Goal: Transaction & Acquisition: Book appointment/travel/reservation

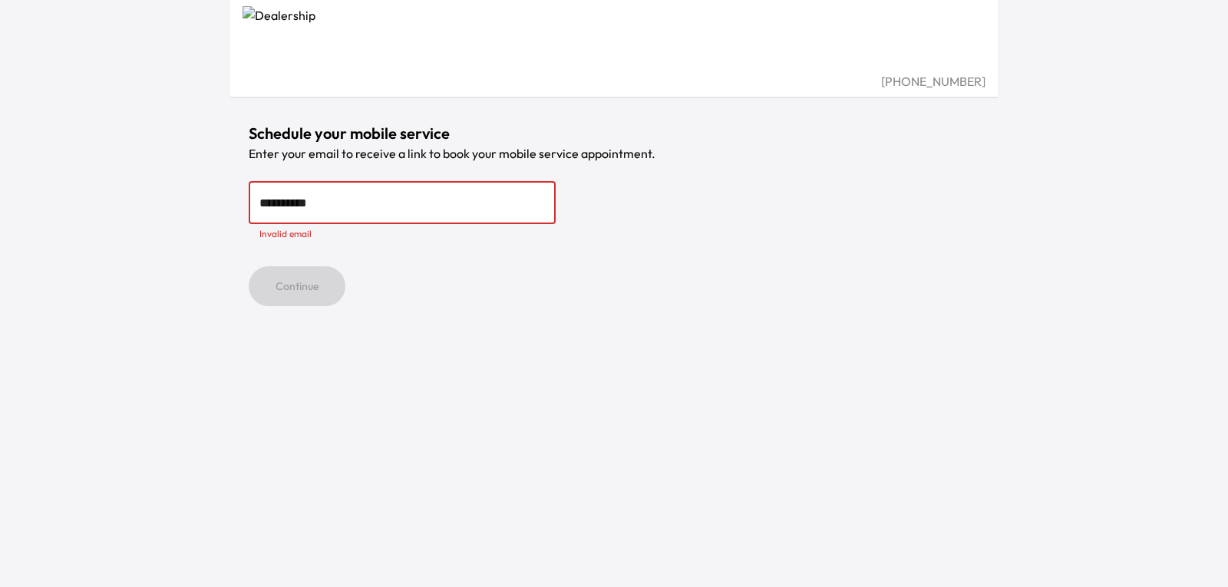
type input "**********"
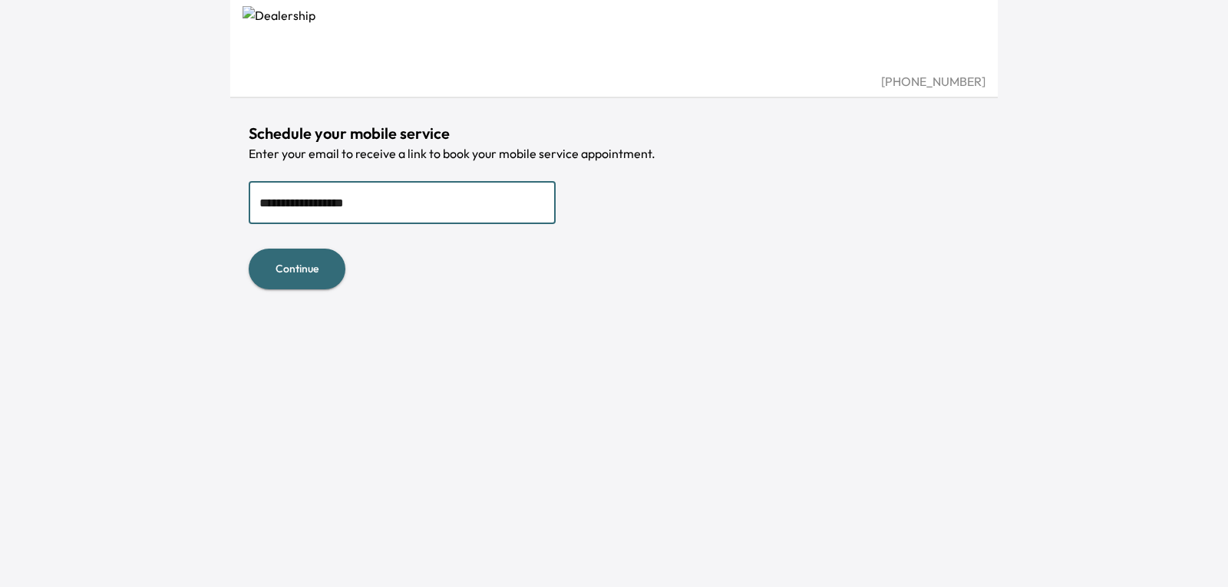
click at [313, 266] on button "Continue" at bounding box center [297, 269] width 97 height 41
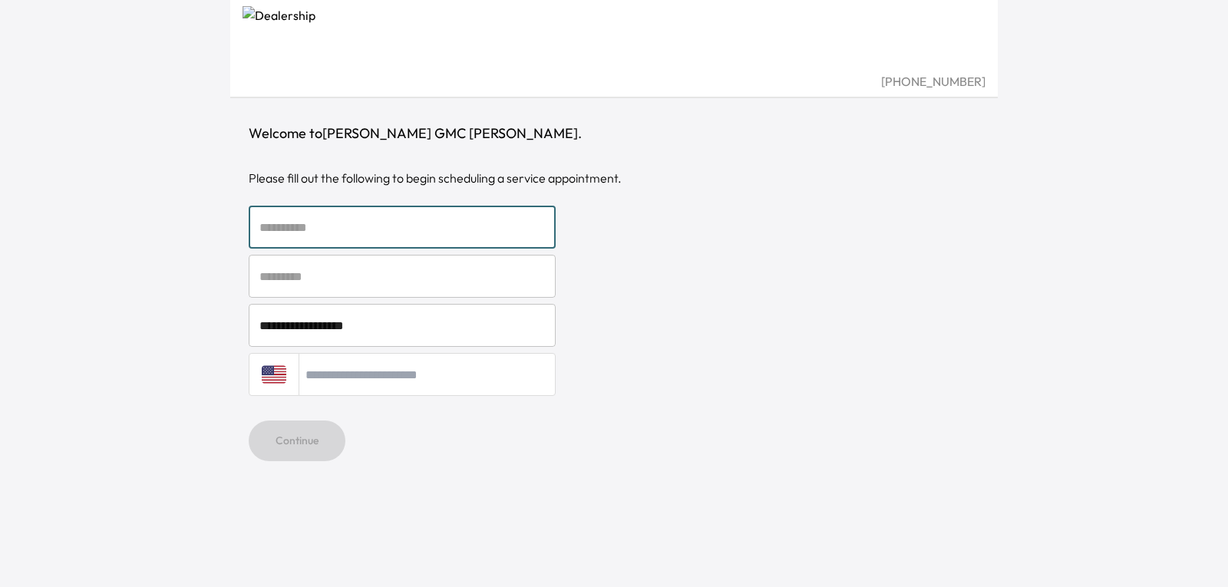
click at [336, 223] on input "text" at bounding box center [402, 227] width 307 height 43
type input "********"
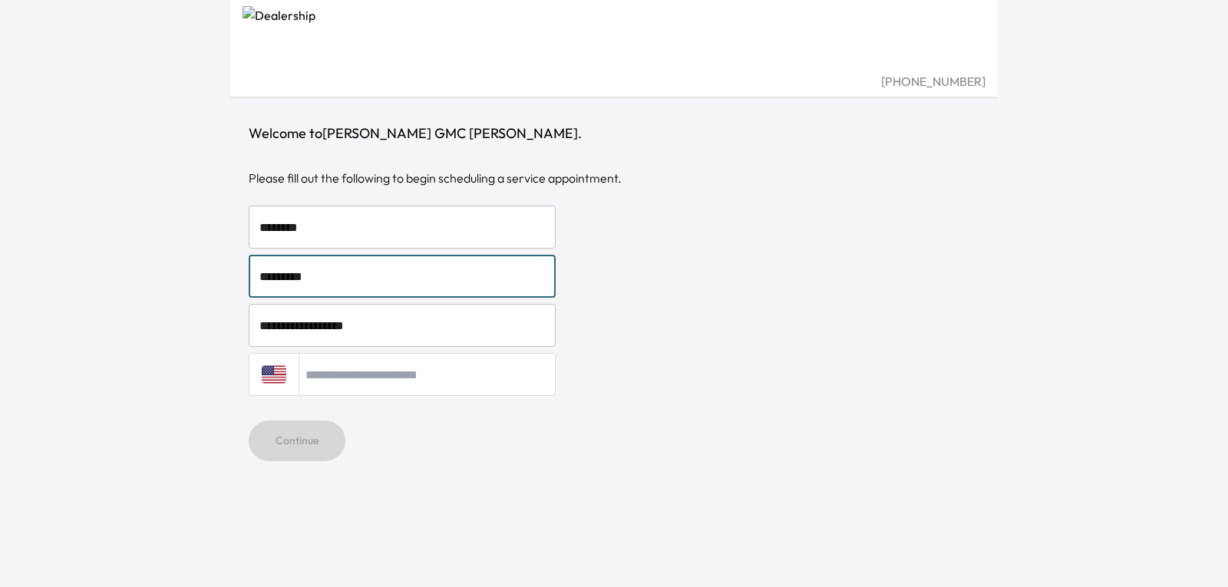
type input "*********"
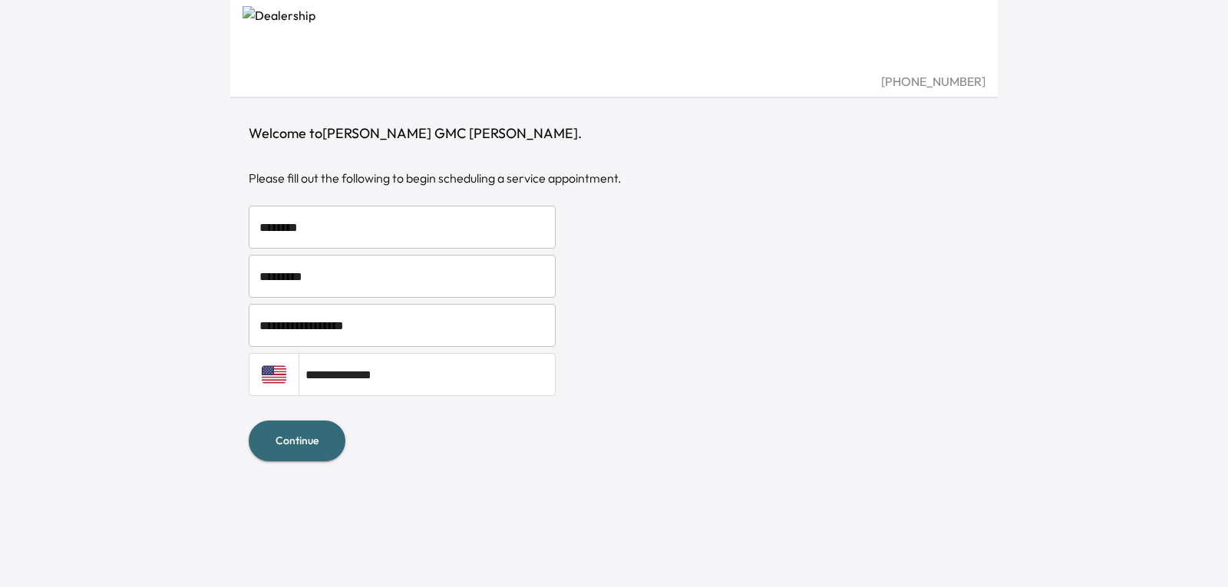
type input "**********"
click at [312, 425] on button "Continue" at bounding box center [297, 440] width 97 height 41
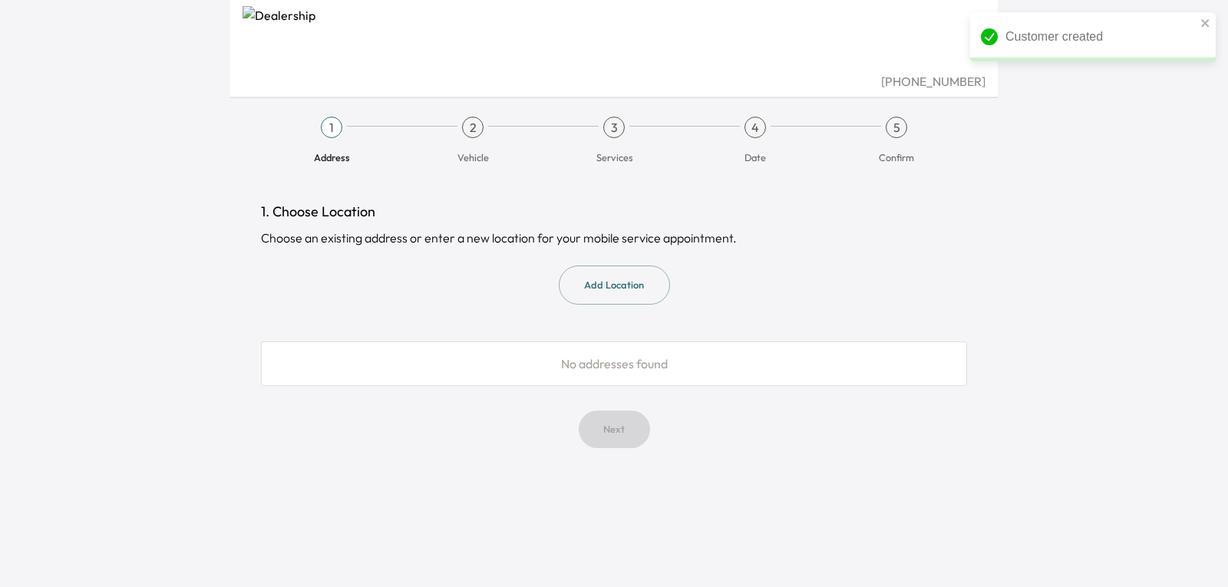
click at [625, 295] on button "Add Location" at bounding box center [614, 284] width 111 height 39
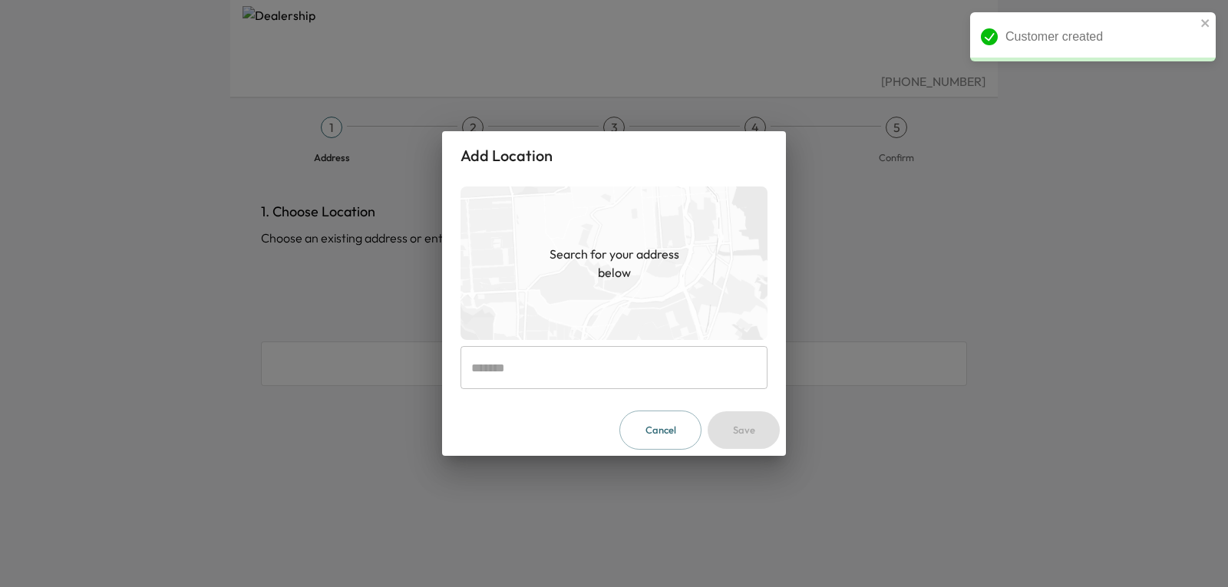
click at [542, 370] on input "text" at bounding box center [613, 367] width 307 height 43
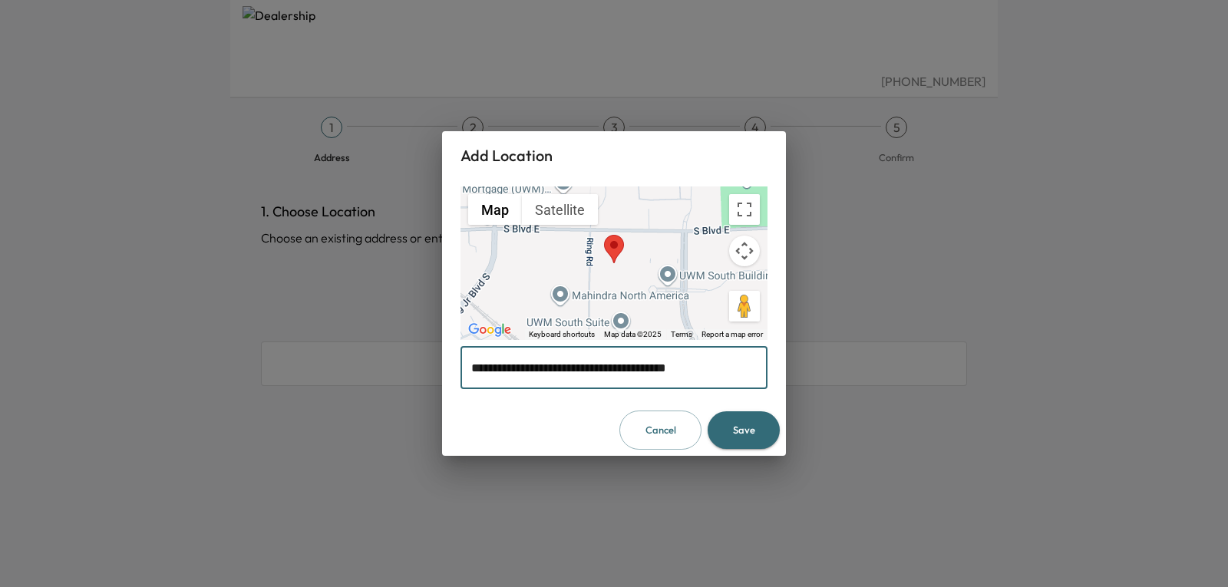
drag, startPoint x: 737, startPoint y: 368, endPoint x: 375, endPoint y: 355, distance: 362.3
click at [372, 356] on div "**********" at bounding box center [614, 293] width 1228 height 587
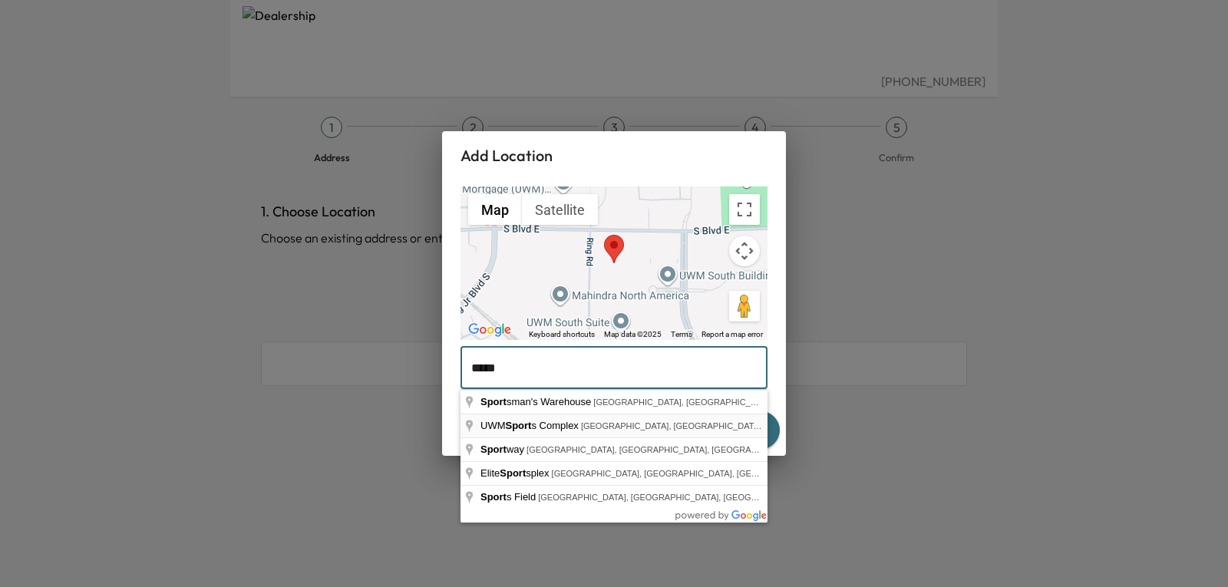
type input "**********"
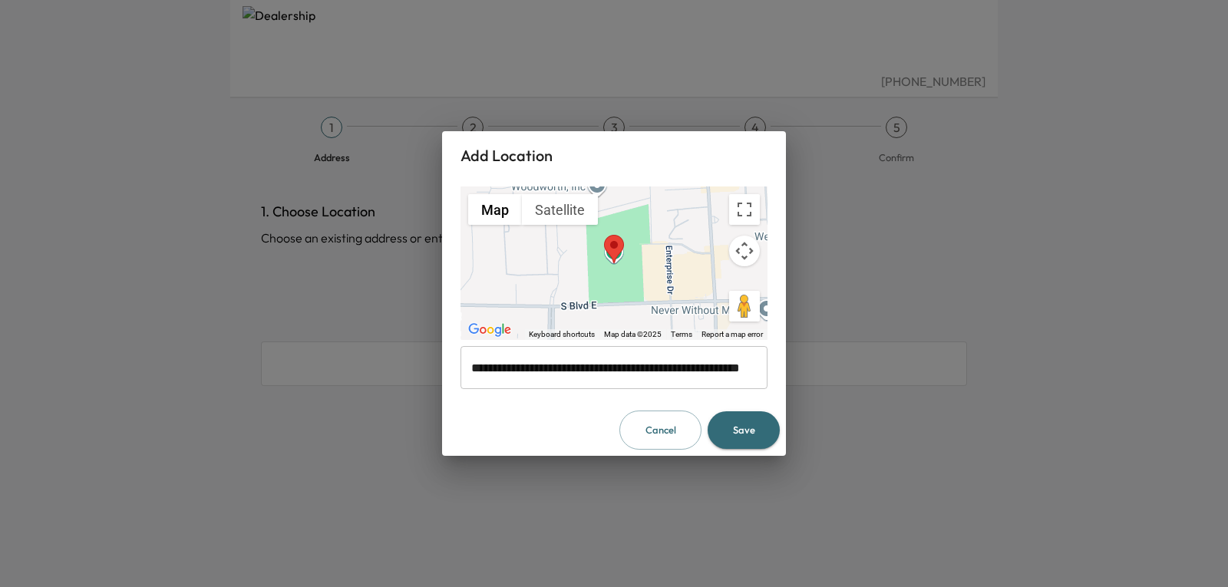
click at [760, 432] on button "Save" at bounding box center [743, 430] width 72 height 38
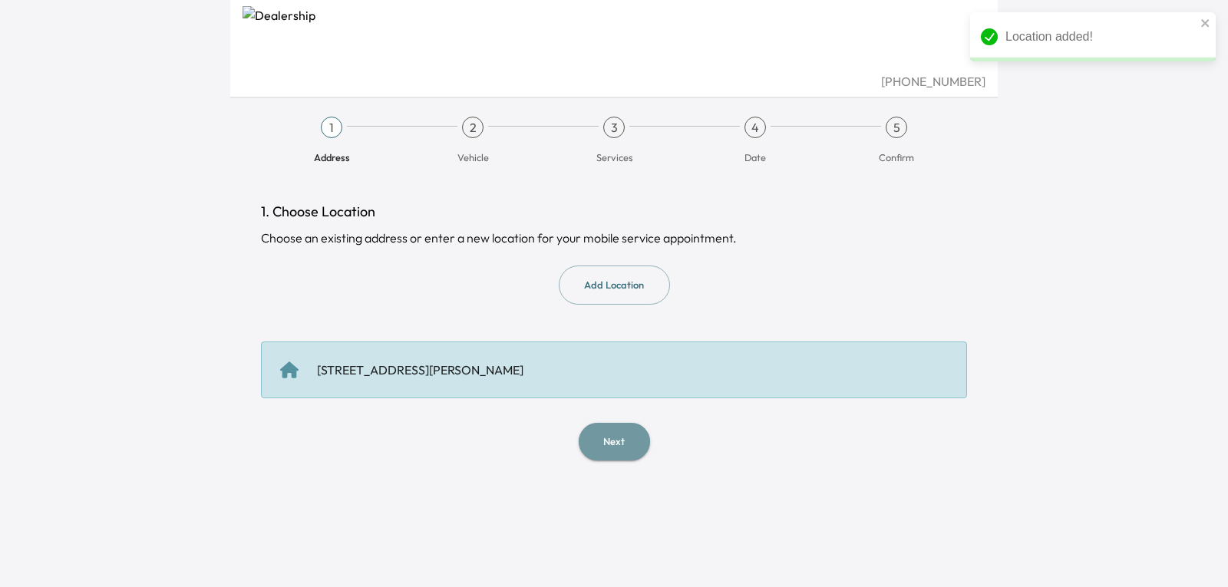
click at [648, 444] on button "Next" at bounding box center [613, 442] width 71 height 38
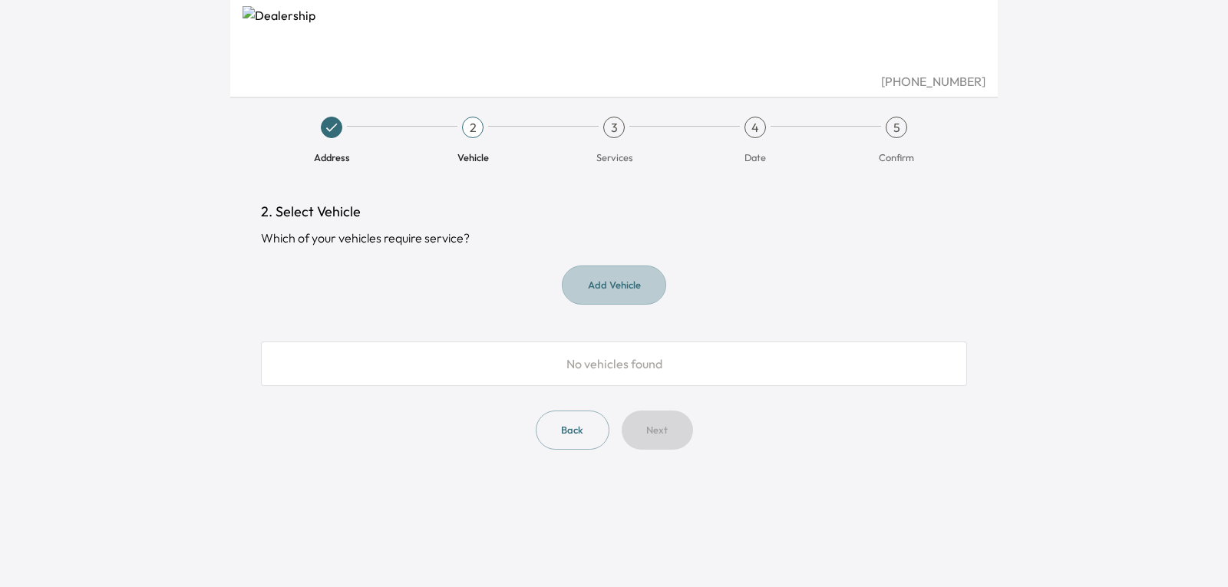
click at [615, 282] on button "Add Vehicle" at bounding box center [614, 284] width 104 height 39
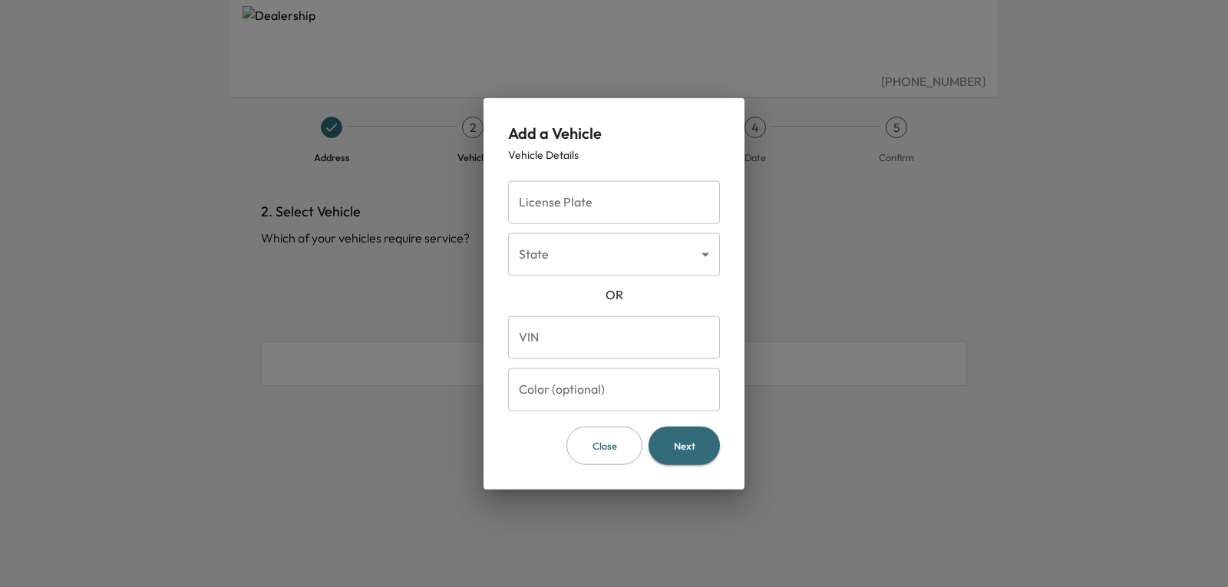
click at [637, 211] on input "License Plate" at bounding box center [614, 201] width 212 height 43
click at [620, 275] on body "[PHONE_NUMBER] Address 2 Vehicle 3 Services 4 Date 5 Confirm 2. Select Vehicle …" at bounding box center [614, 293] width 1228 height 587
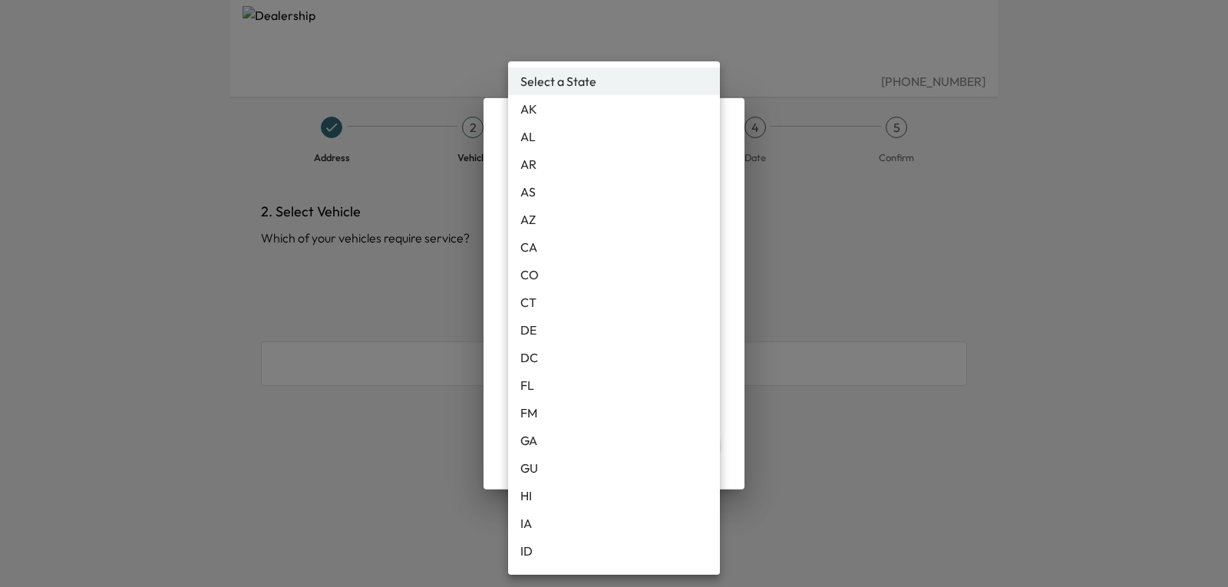
click at [433, 279] on div at bounding box center [614, 293] width 1228 height 587
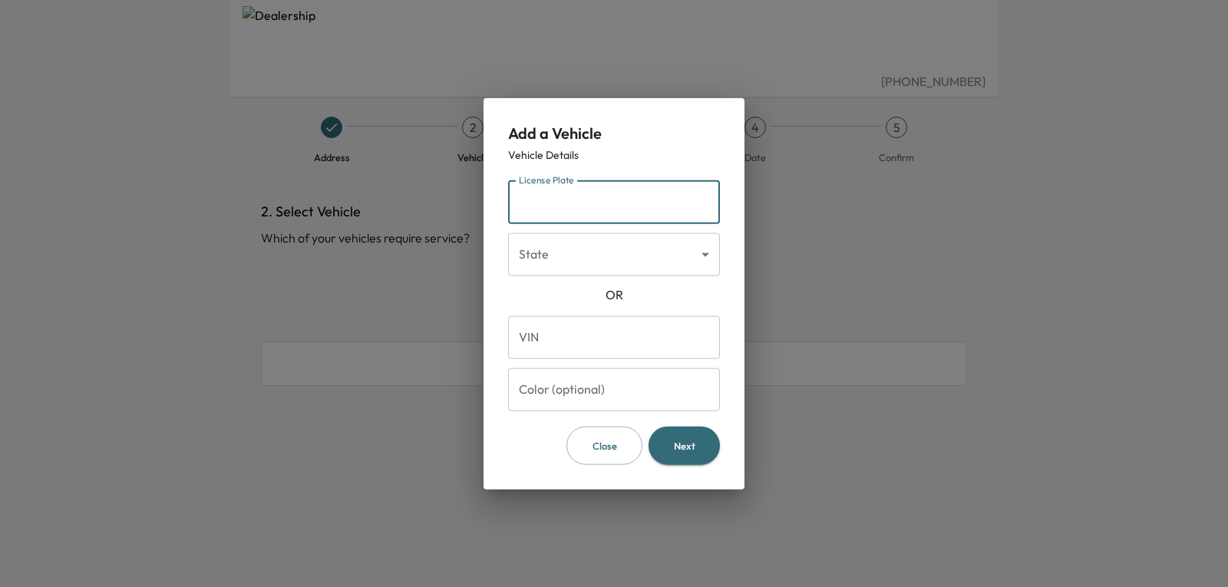
click at [624, 202] on input "License Plate" at bounding box center [614, 201] width 212 height 43
type input "******"
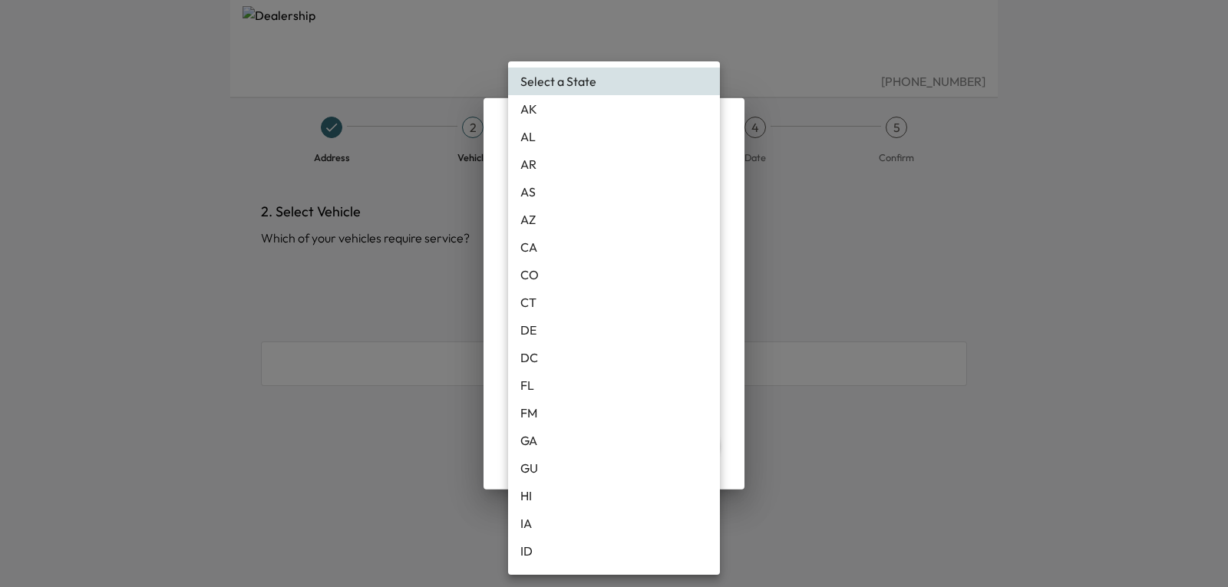
click at [703, 259] on body "[PHONE_NUMBER] Address 2 Vehicle 3 Services 4 Date 5 Confirm 2. Select Vehicle …" at bounding box center [614, 293] width 1228 height 587
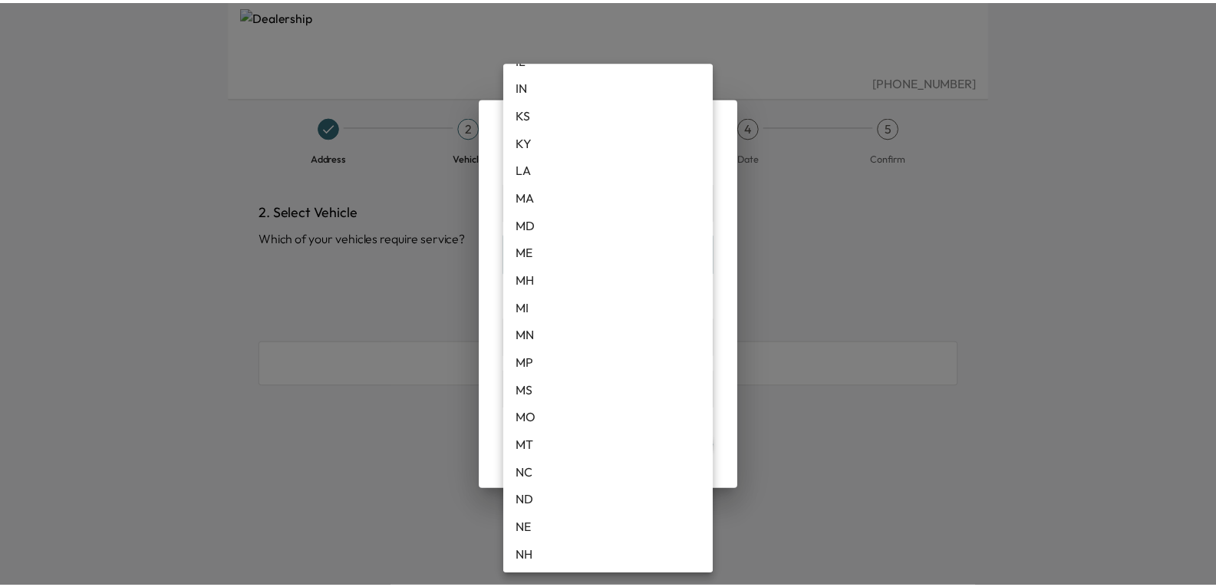
scroll to position [537, 0]
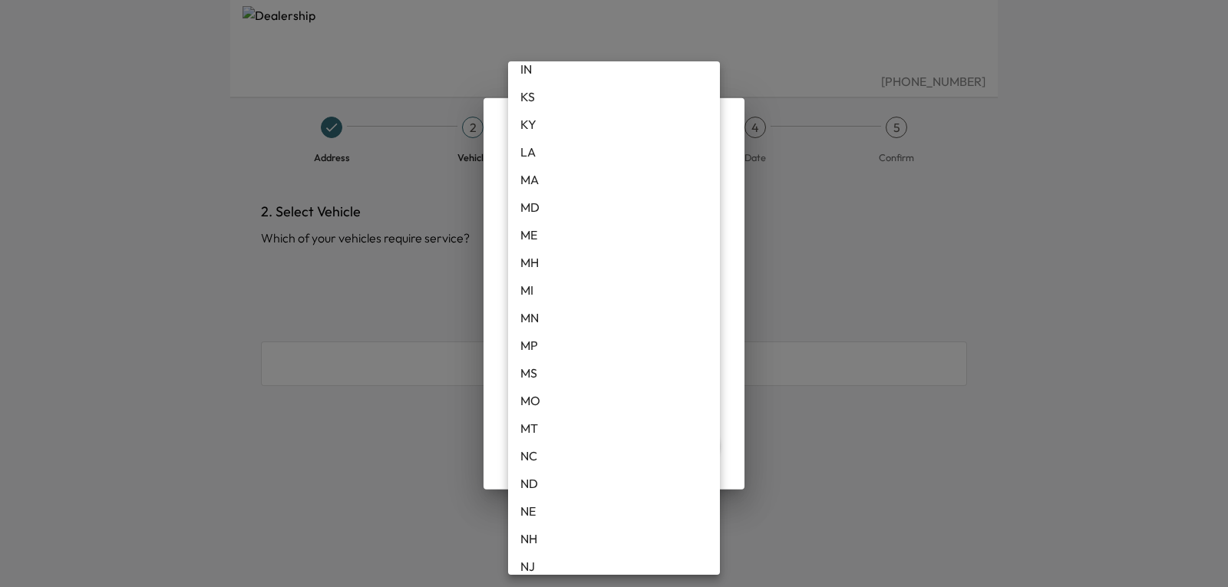
click at [549, 287] on li "MI" at bounding box center [614, 290] width 212 height 28
type input "**"
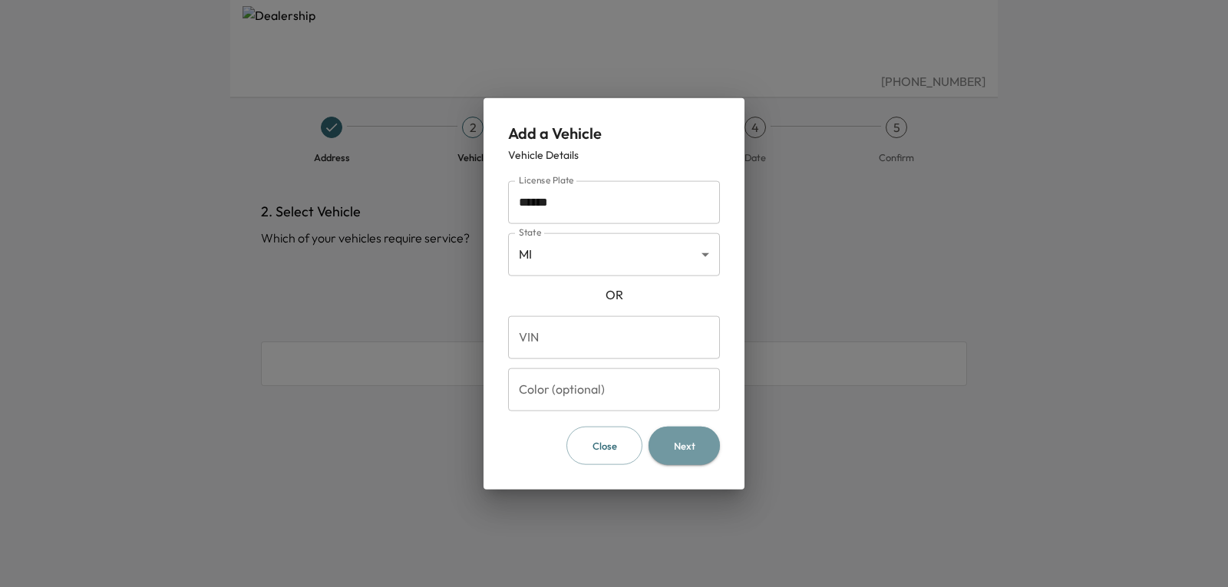
click at [688, 443] on button "Next" at bounding box center [683, 445] width 71 height 39
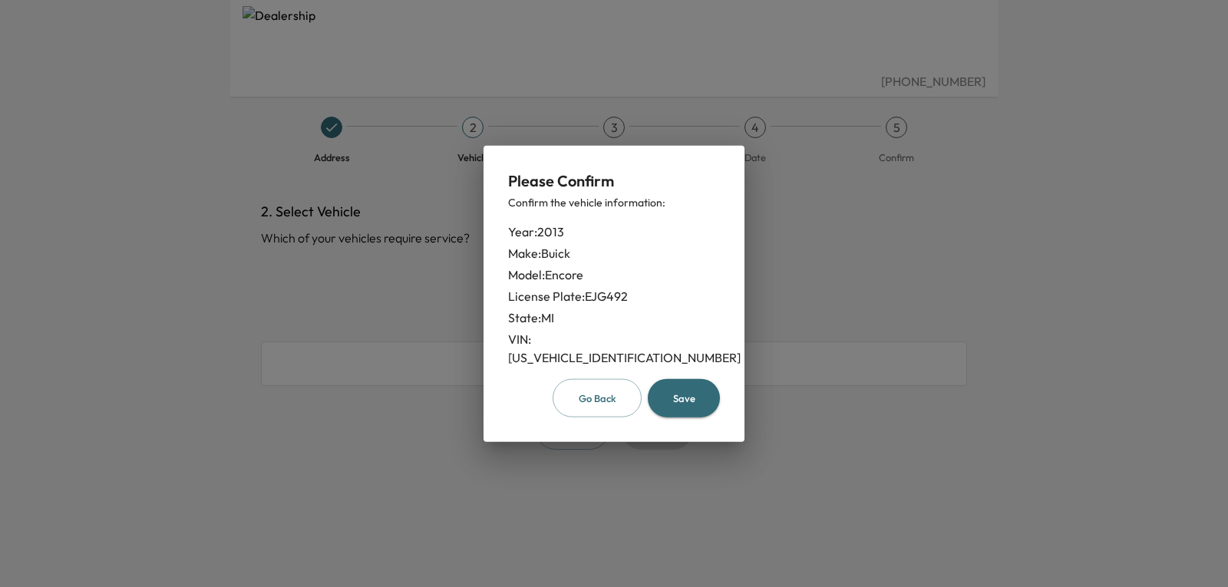
click at [694, 378] on button "Save" at bounding box center [684, 397] width 72 height 39
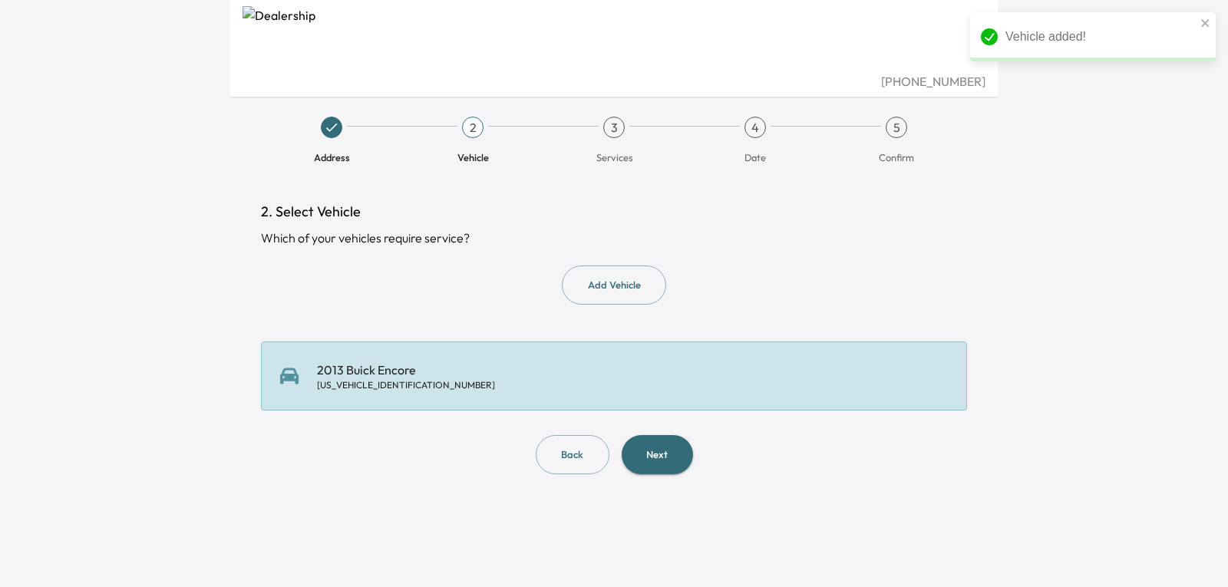
click at [667, 450] on button "Next" at bounding box center [656, 454] width 71 height 39
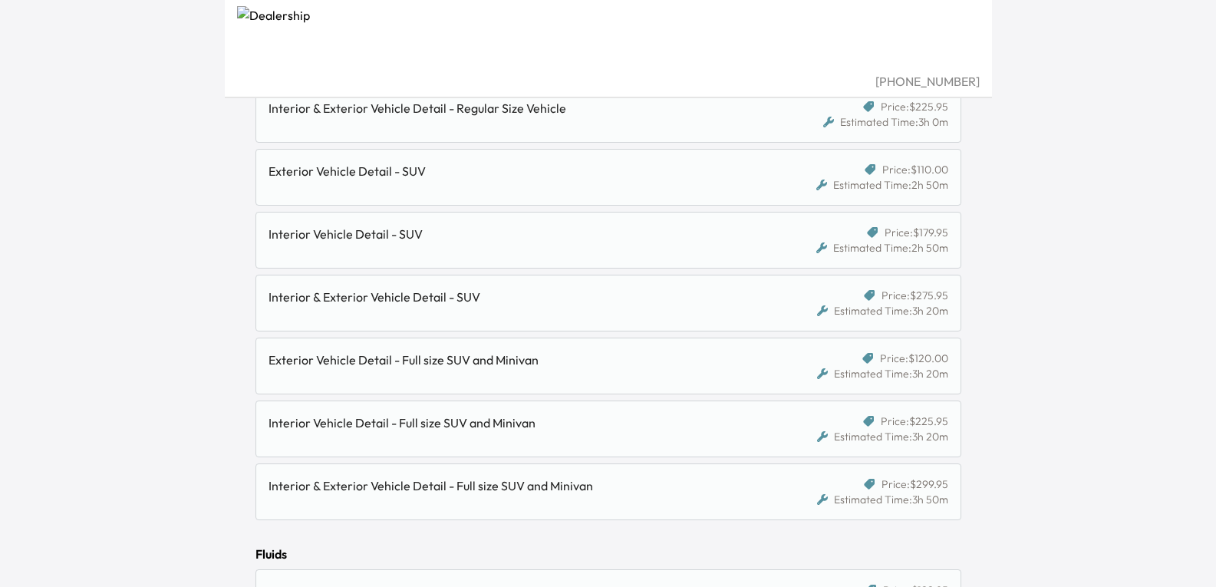
scroll to position [31, 0]
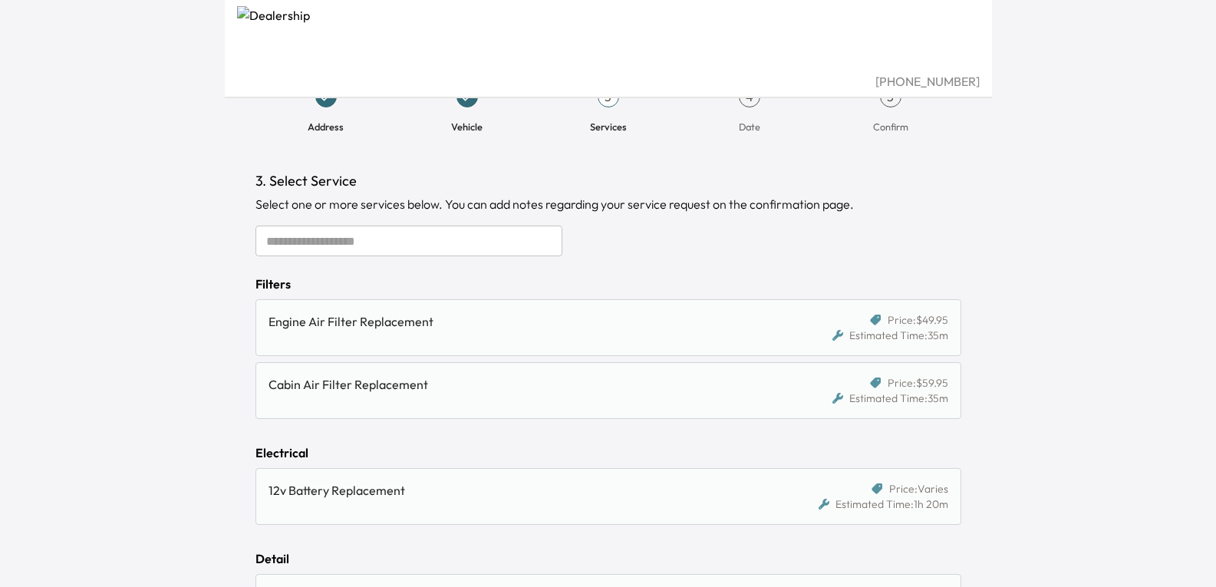
click at [913, 331] on div "Estimated Time: 35m" at bounding box center [890, 335] width 116 height 15
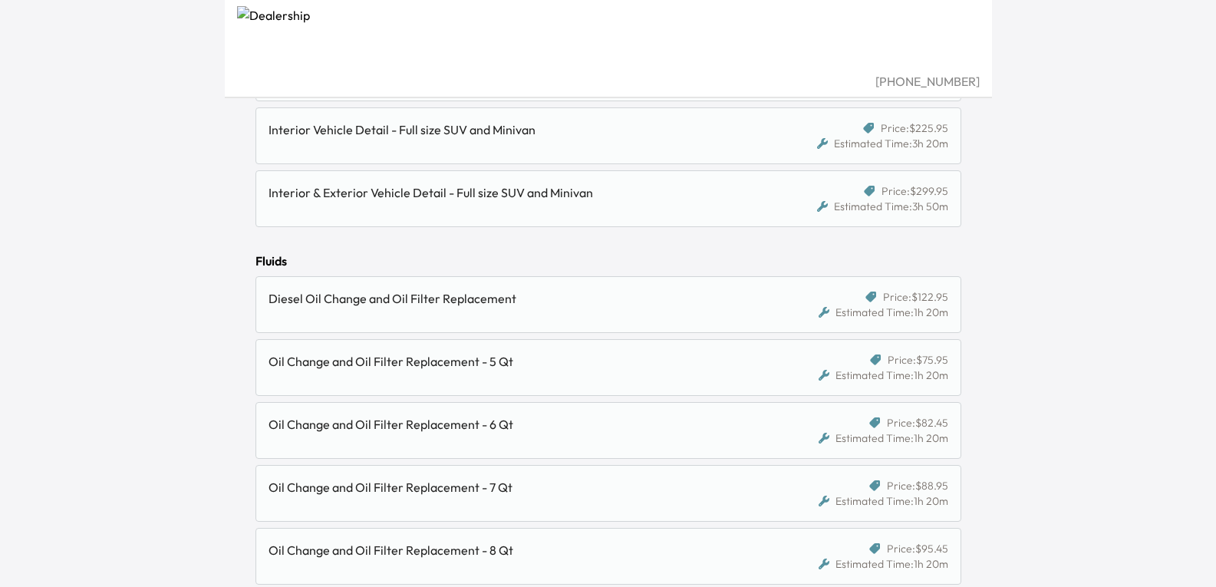
scroll to position [951, 0]
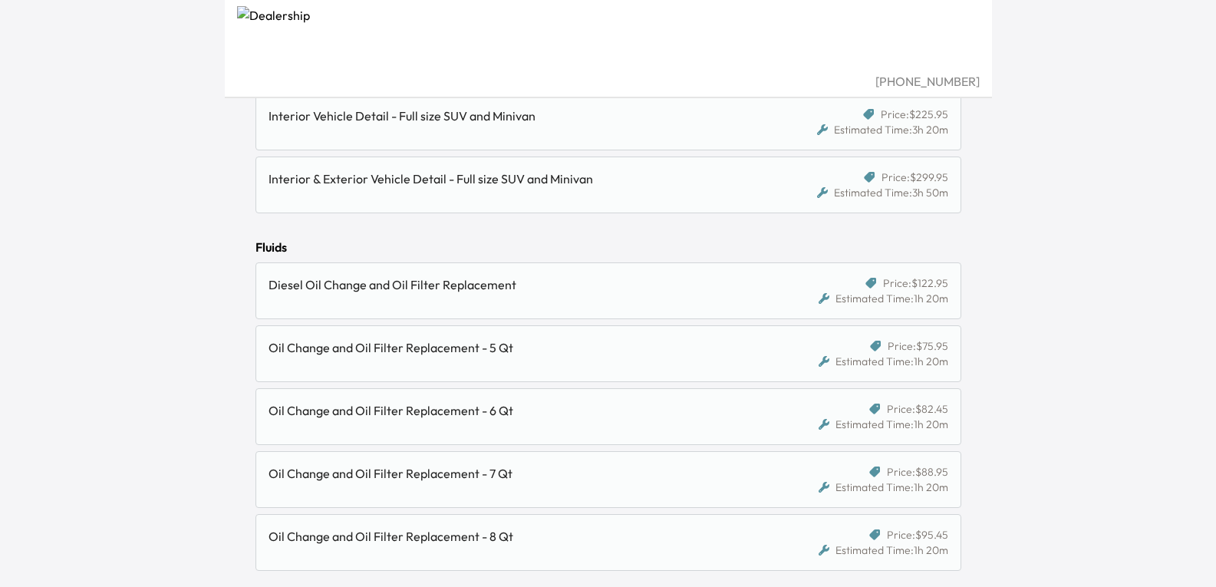
click at [833, 417] on div "Estimated Time: 1h 20m" at bounding box center [884, 424] width 130 height 15
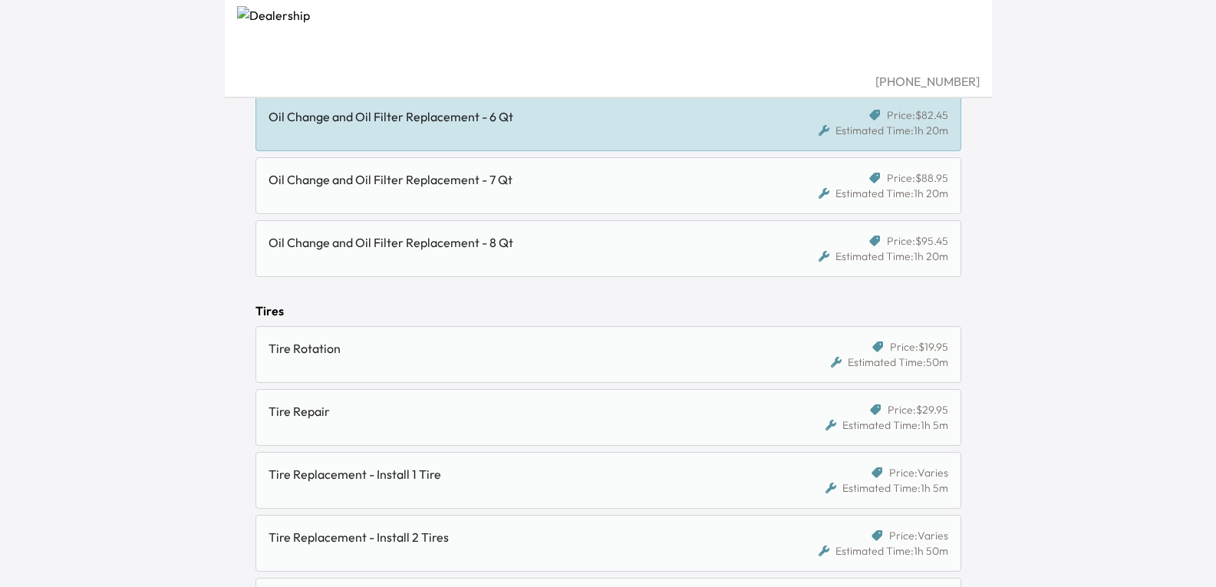
scroll to position [1258, 0]
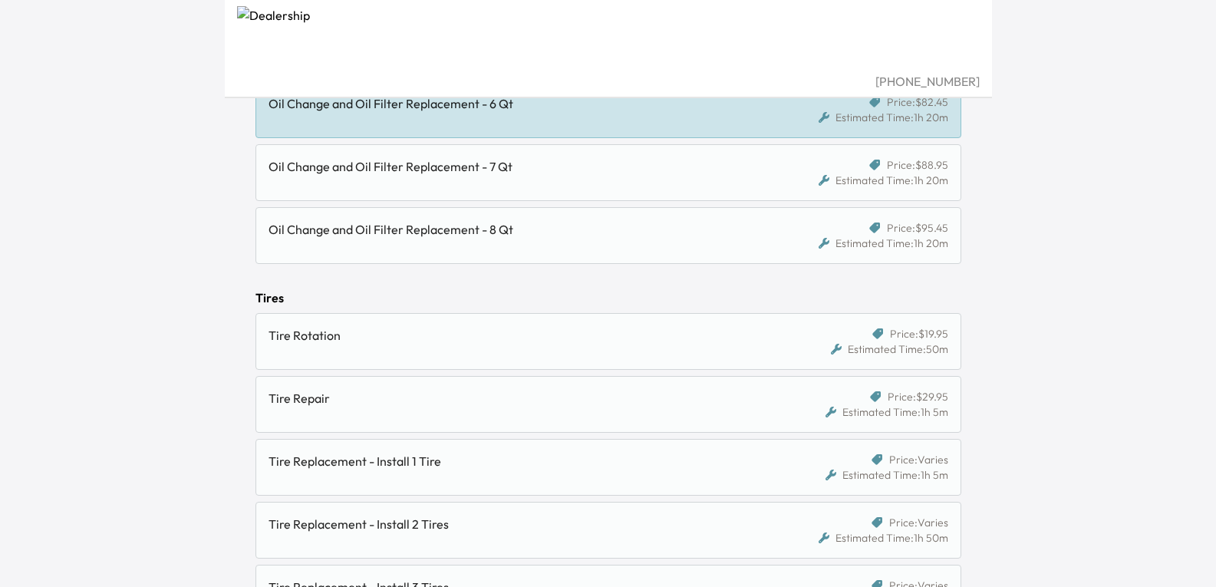
click at [936, 344] on div "Estimated Time: 50m" at bounding box center [889, 348] width 117 height 15
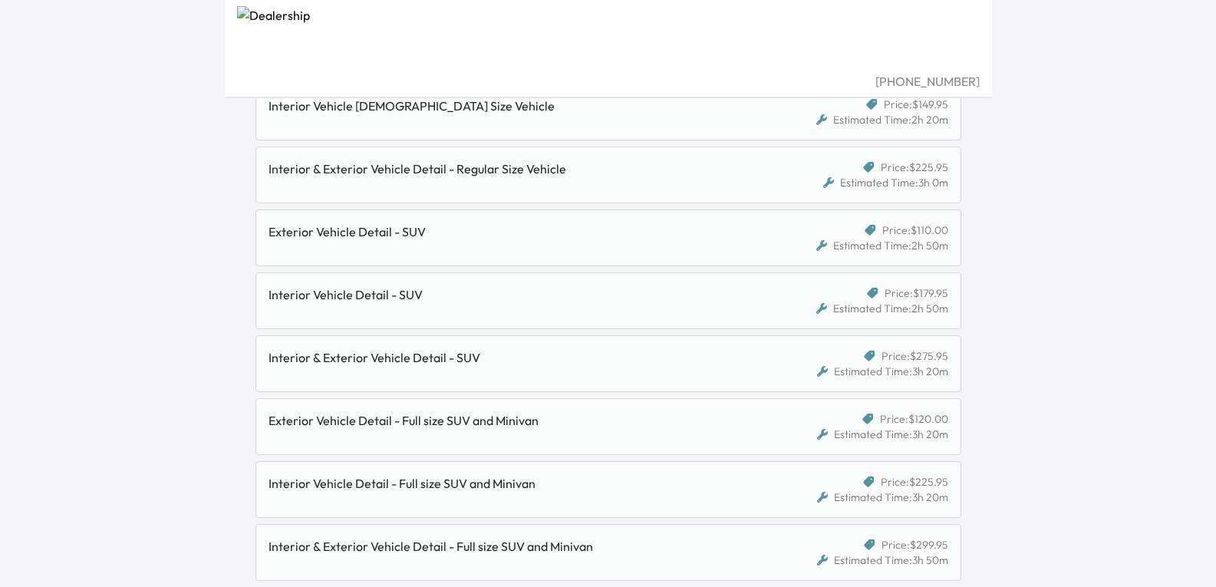
scroll to position [568, 0]
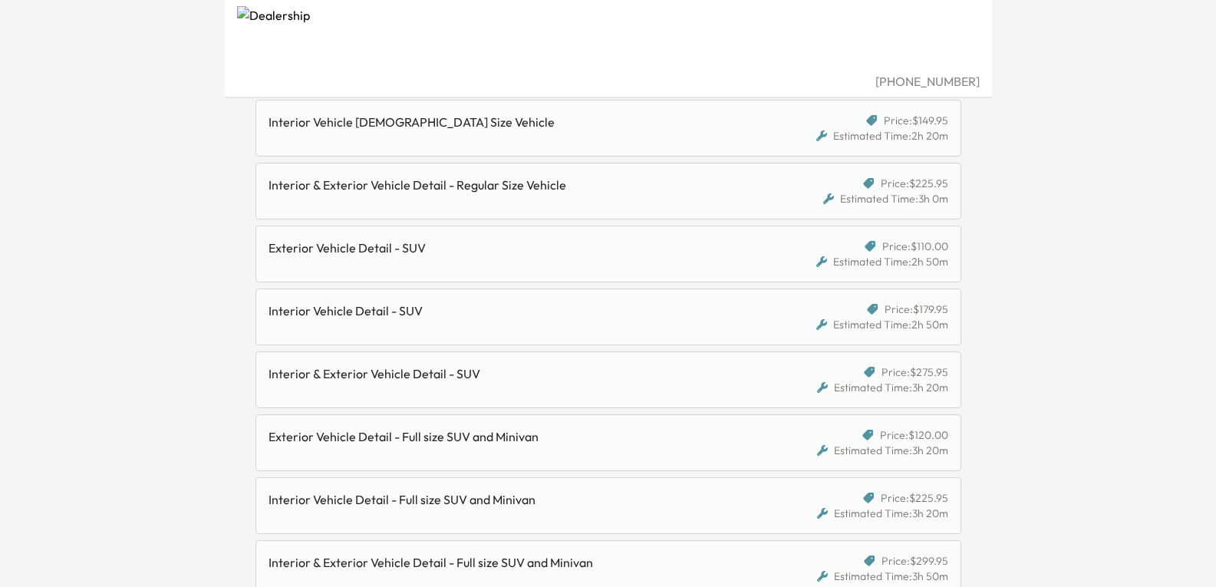
click at [892, 331] on div "Estimated Time: 2h 50m" at bounding box center [882, 324] width 132 height 15
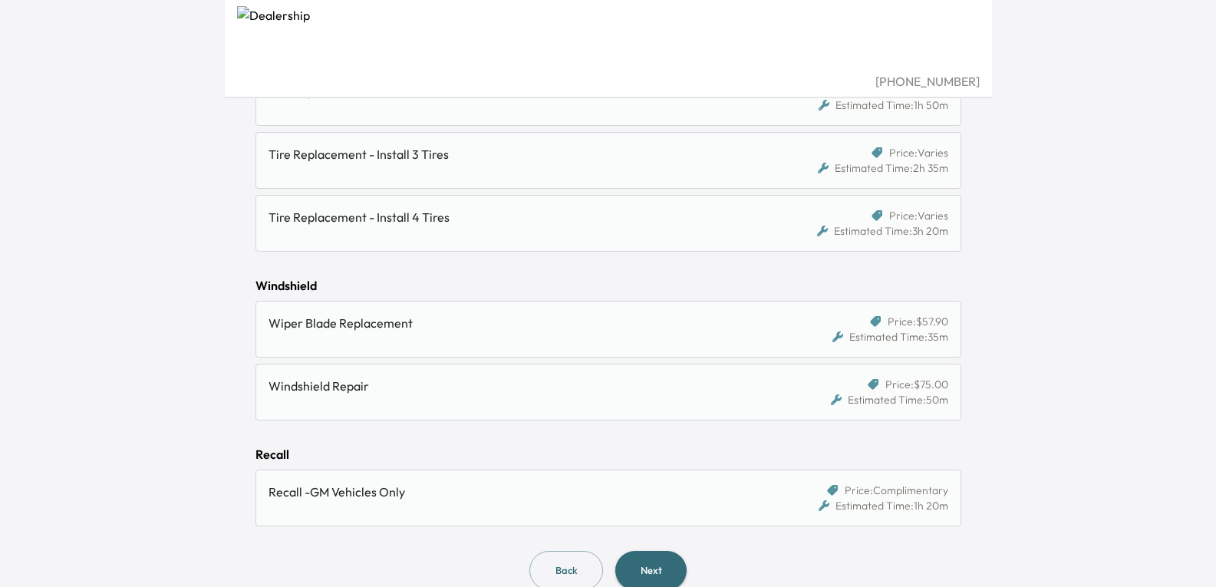
scroll to position [1719, 0]
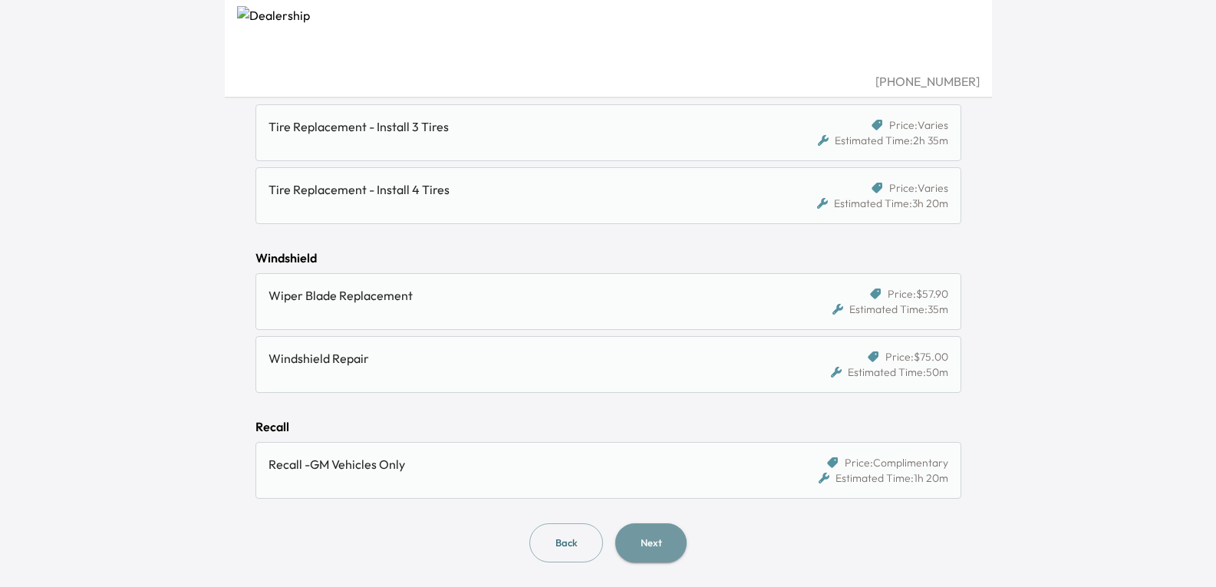
click at [658, 546] on button "Next" at bounding box center [650, 542] width 71 height 39
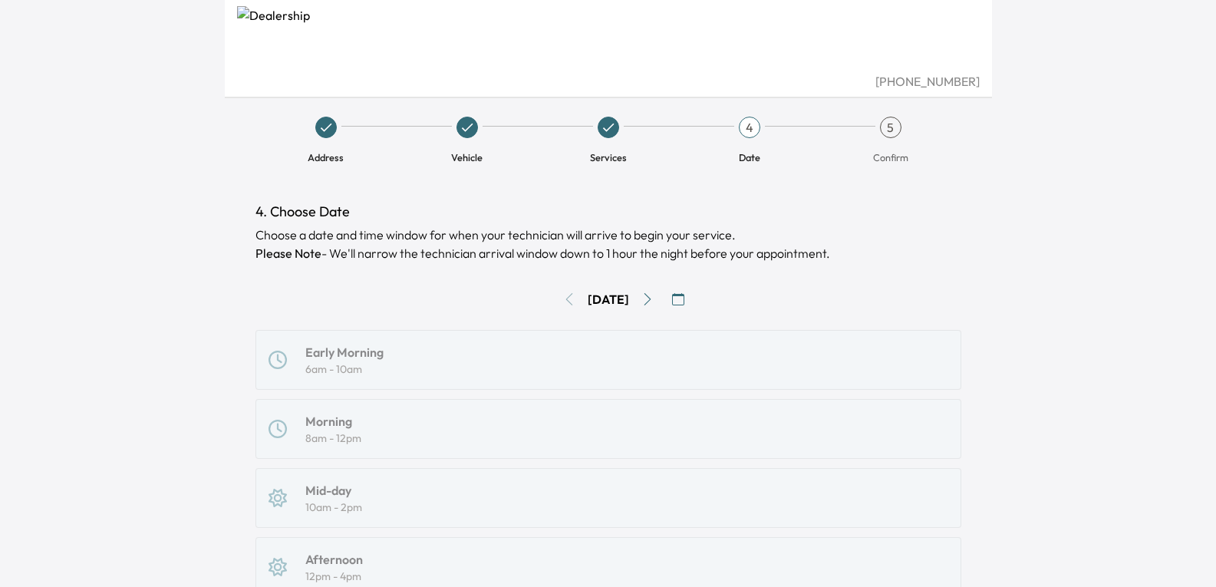
click at [654, 296] on button "Go to next day" at bounding box center [647, 299] width 25 height 25
click at [654, 298] on icon "Go to next day" at bounding box center [647, 299] width 12 height 12
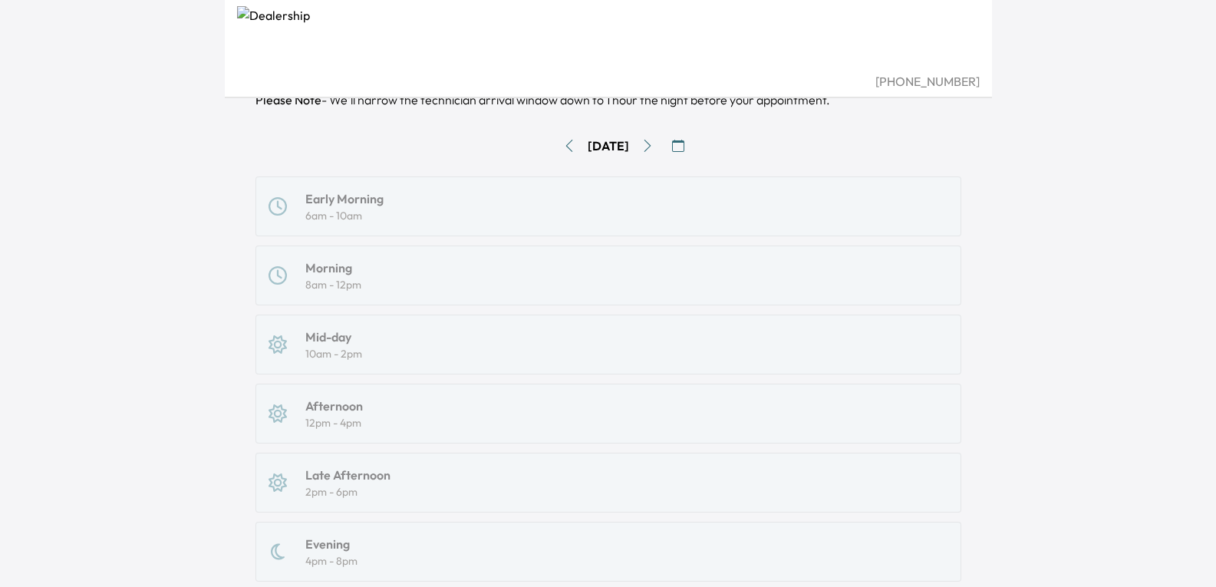
click at [319, 279] on div "Early Morning 6am - 10am Morning 8am - 12pm Mid-day 10am - 2pm Afternoon 12pm -…" at bounding box center [608, 413] width 706 height 474
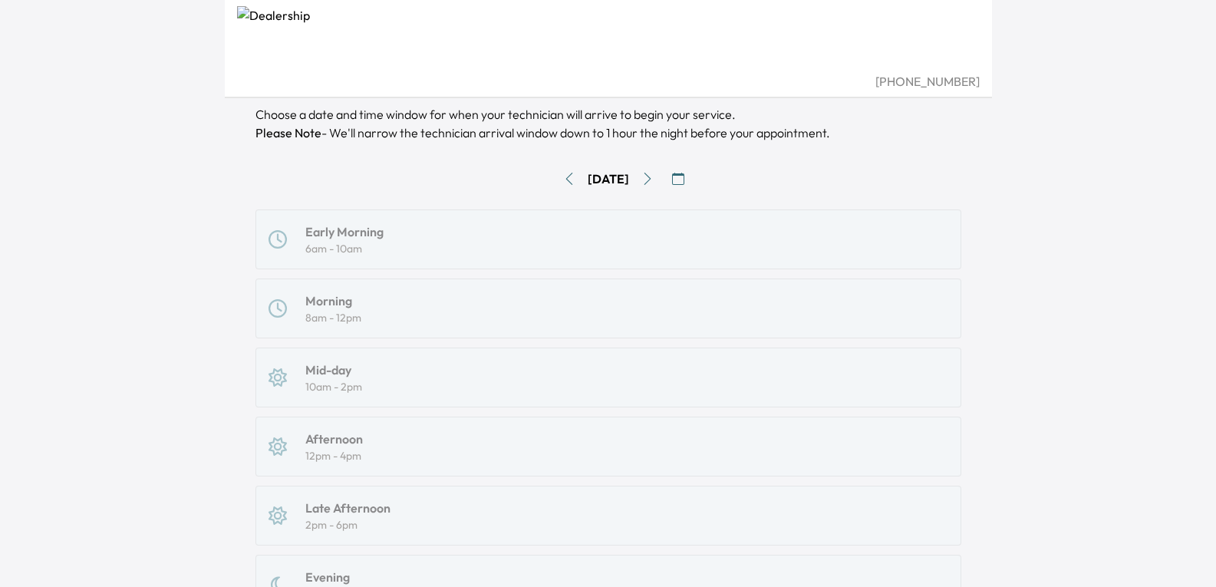
scroll to position [0, 0]
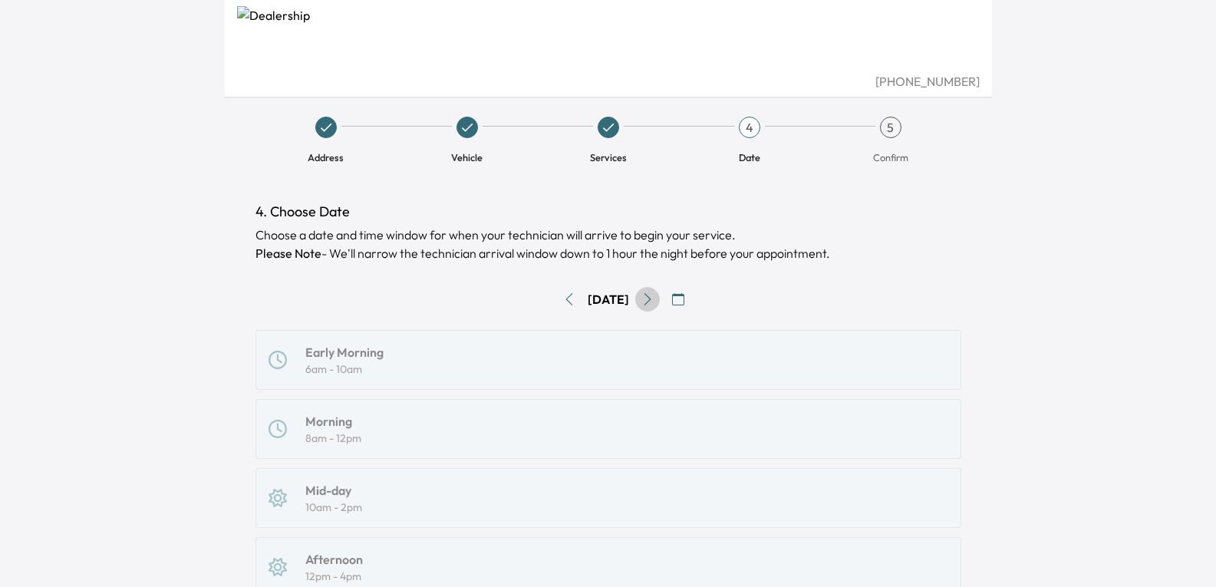
click at [654, 294] on icon "Go to next day" at bounding box center [647, 299] width 12 height 12
click at [655, 292] on button "Go to next day" at bounding box center [647, 299] width 25 height 25
click at [684, 295] on icon "button" at bounding box center [678, 299] width 12 height 12
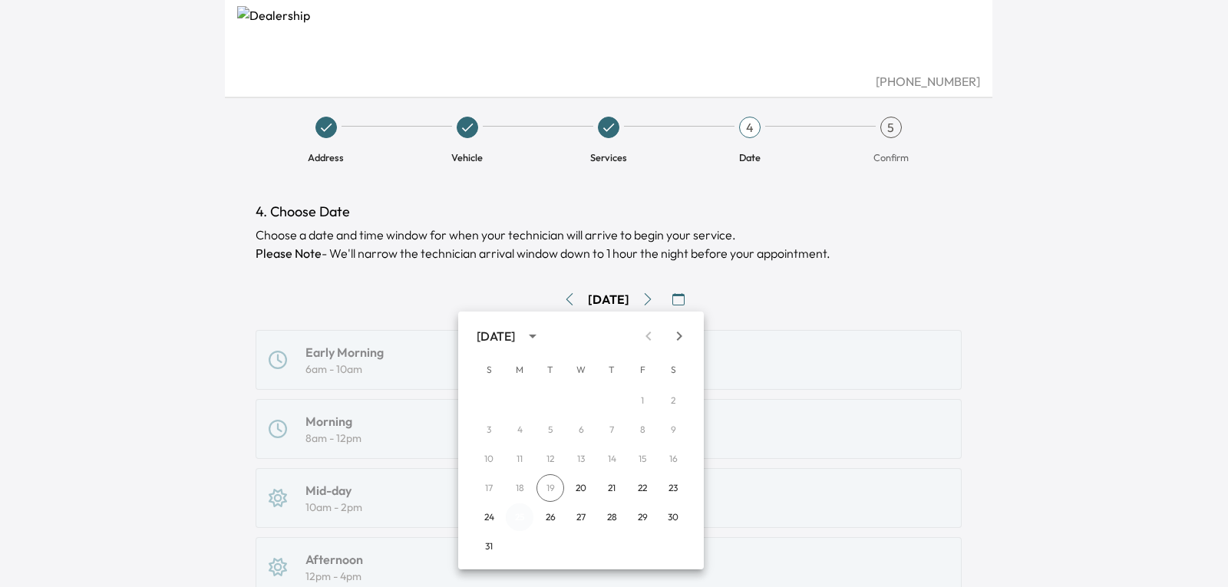
click at [519, 520] on button "25" at bounding box center [520, 517] width 28 height 28
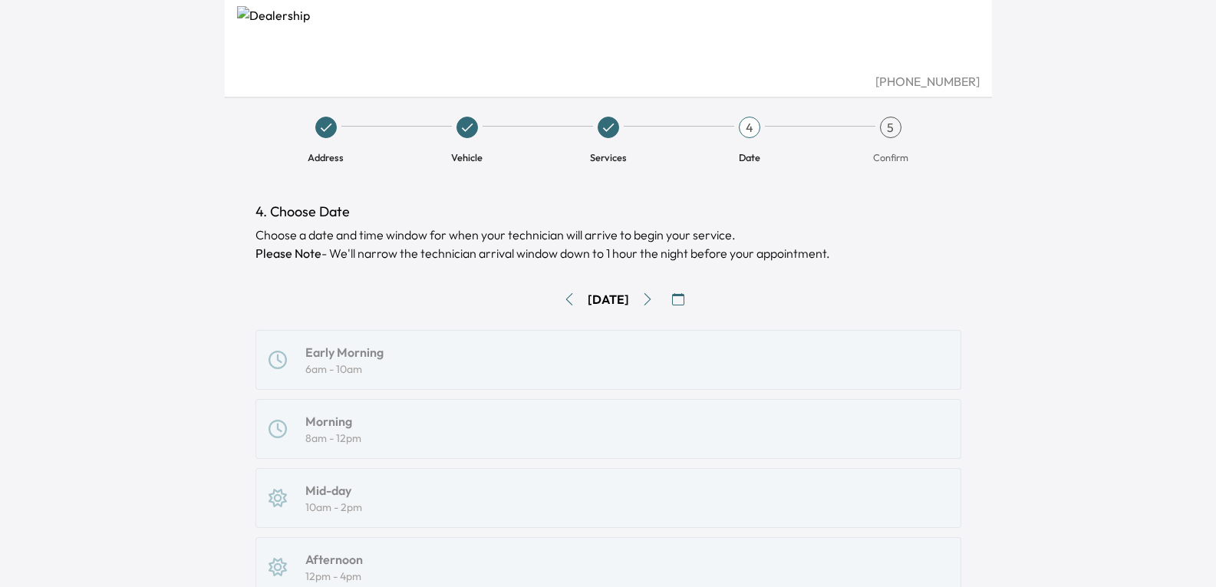
click at [381, 376] on div "Early Morning 6am - 10am Morning 8am - 12pm Mid-day 10am - 2pm Afternoon 12pm -…" at bounding box center [608, 567] width 706 height 474
click at [395, 376] on div "Early Morning 6am - 10am Morning 8am - 12pm Mid-day 10am - 2pm Afternoon 12pm -…" at bounding box center [608, 567] width 706 height 474
click at [684, 305] on icon "button" at bounding box center [678, 299] width 12 height 12
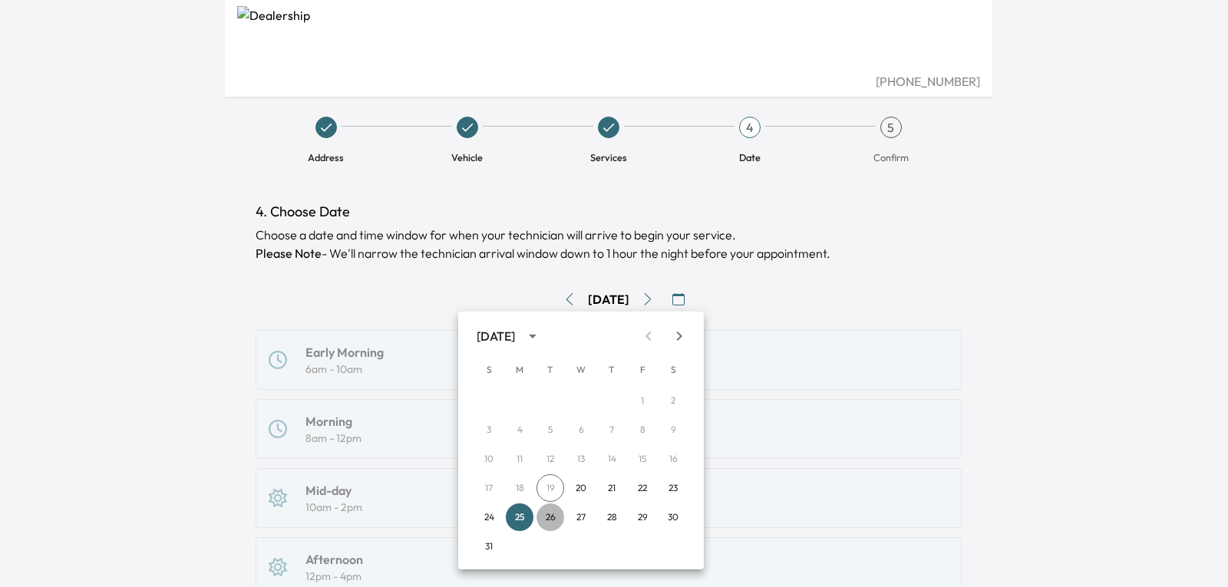
click at [553, 516] on button "26" at bounding box center [550, 517] width 28 height 28
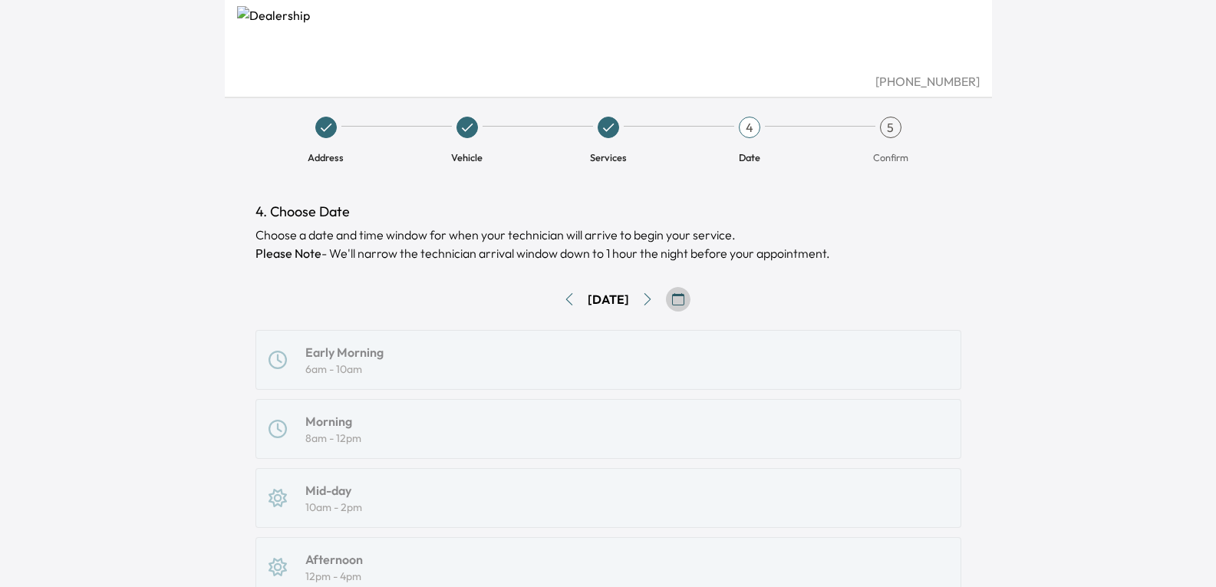
click at [684, 295] on icon "button" at bounding box center [678, 299] width 12 height 12
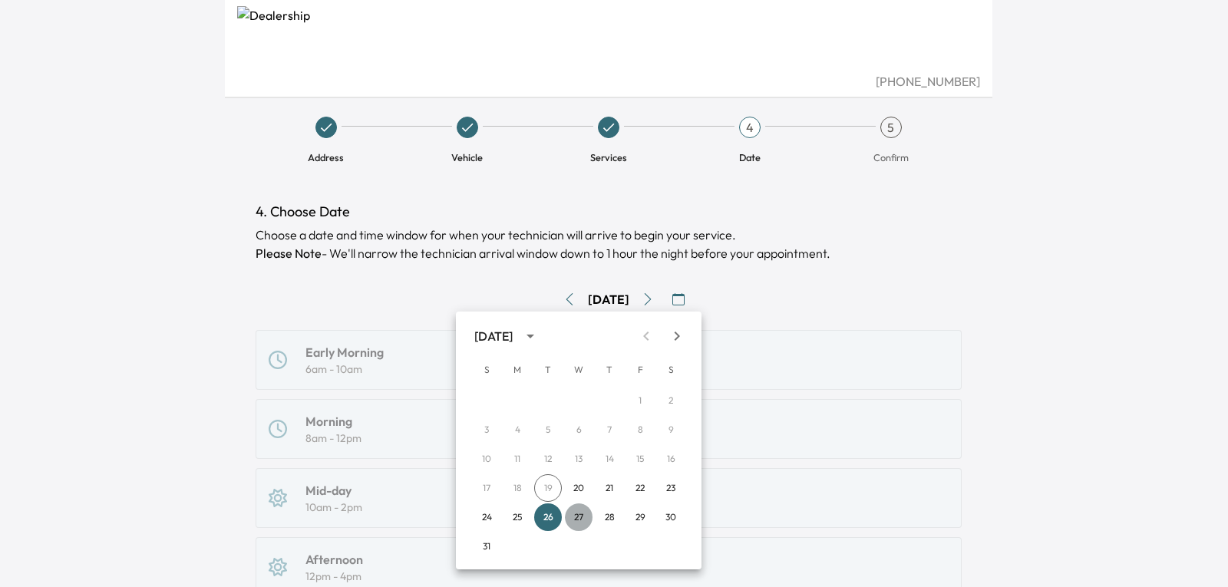
click at [588, 516] on button "27" at bounding box center [579, 517] width 28 height 28
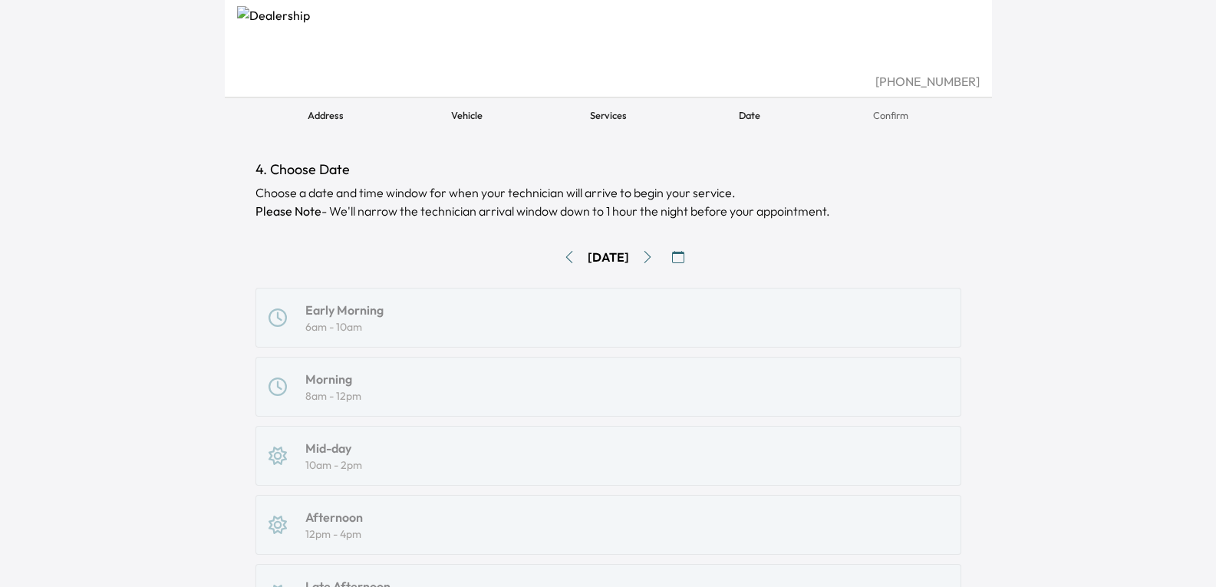
scroll to position [41, 0]
click at [684, 262] on icon "button" at bounding box center [678, 258] width 12 height 12
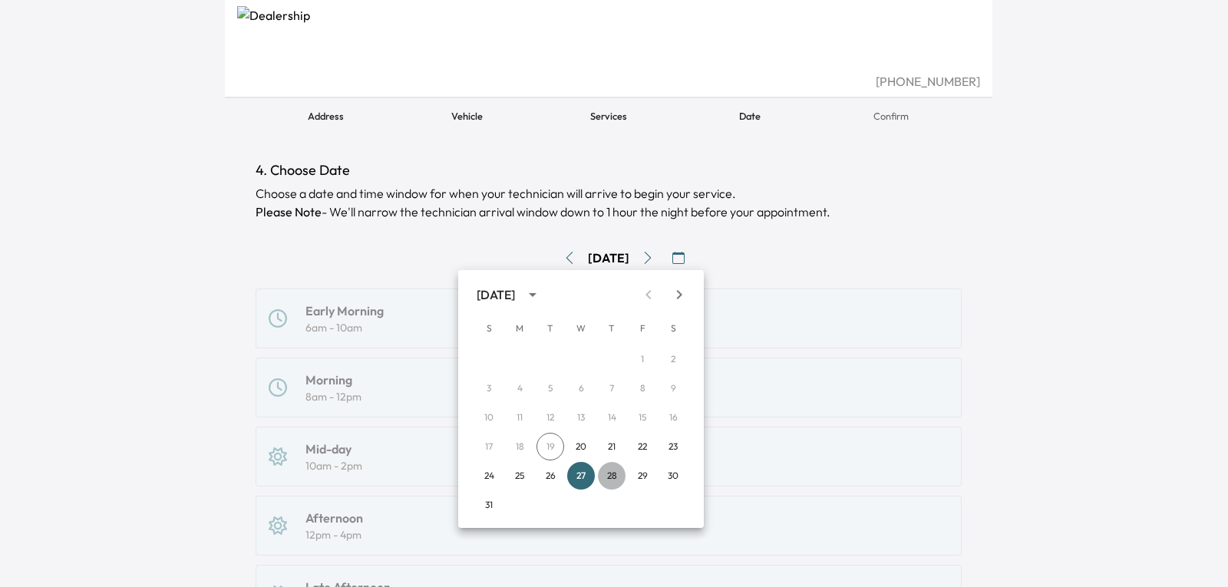
click at [616, 477] on button "28" at bounding box center [612, 476] width 28 height 28
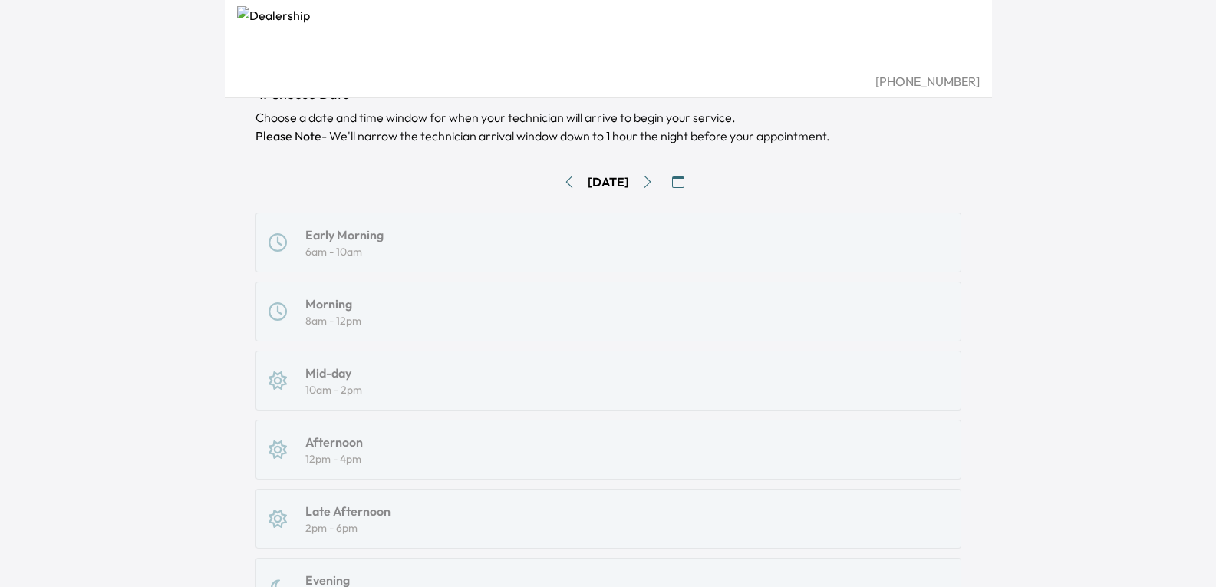
scroll to position [0, 0]
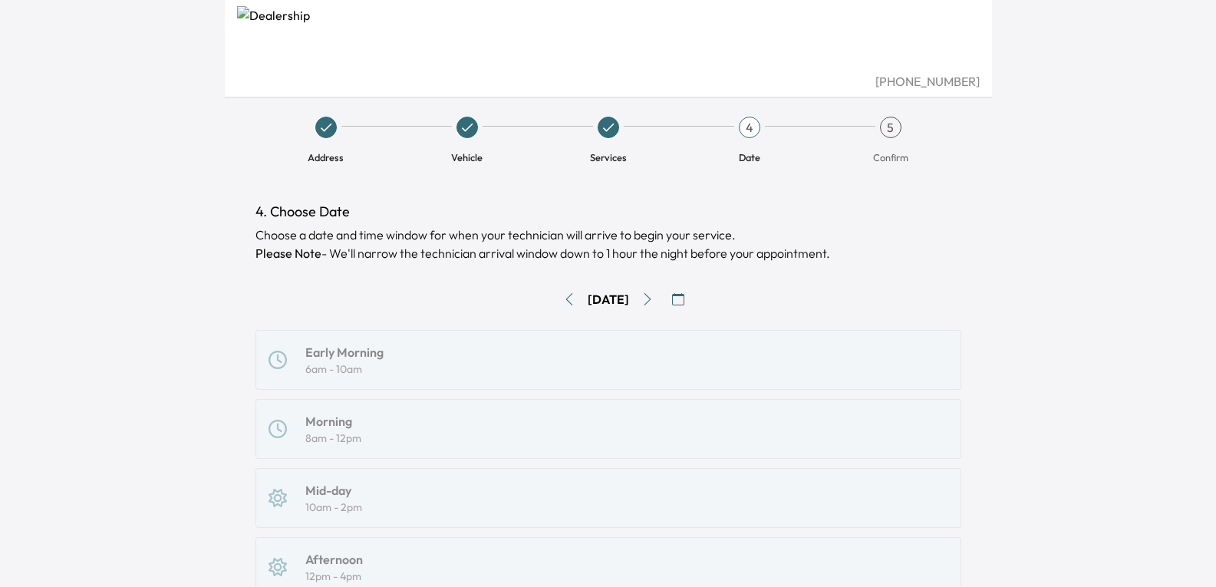
click at [691, 297] on button "button" at bounding box center [678, 299] width 25 height 25
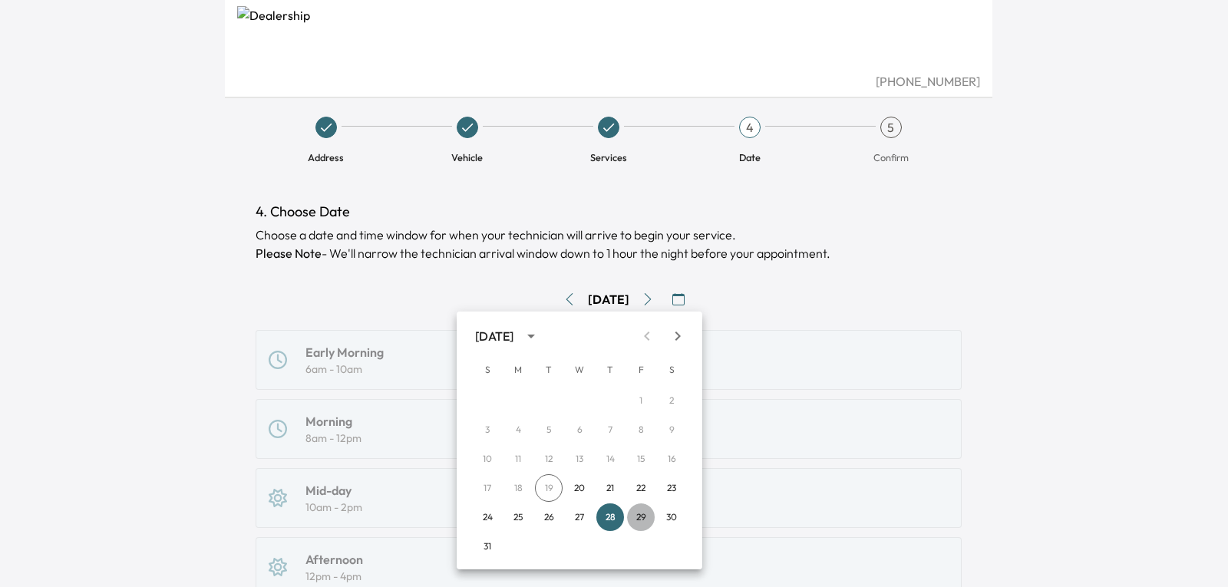
click at [652, 513] on button "29" at bounding box center [641, 517] width 28 height 28
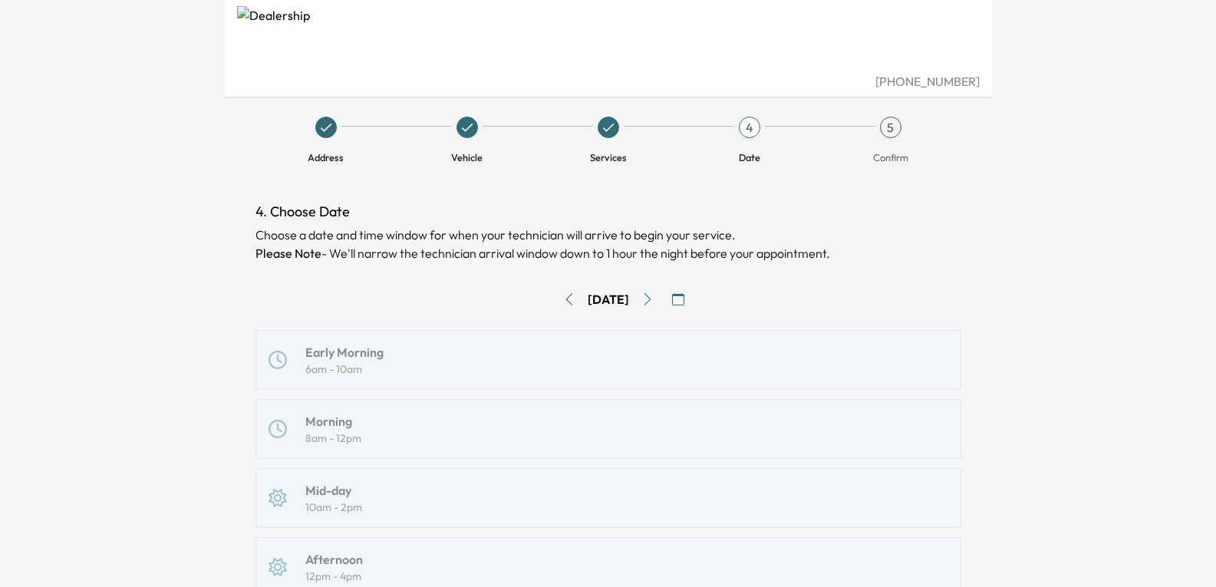
click at [684, 295] on icon "button" at bounding box center [678, 299] width 12 height 12
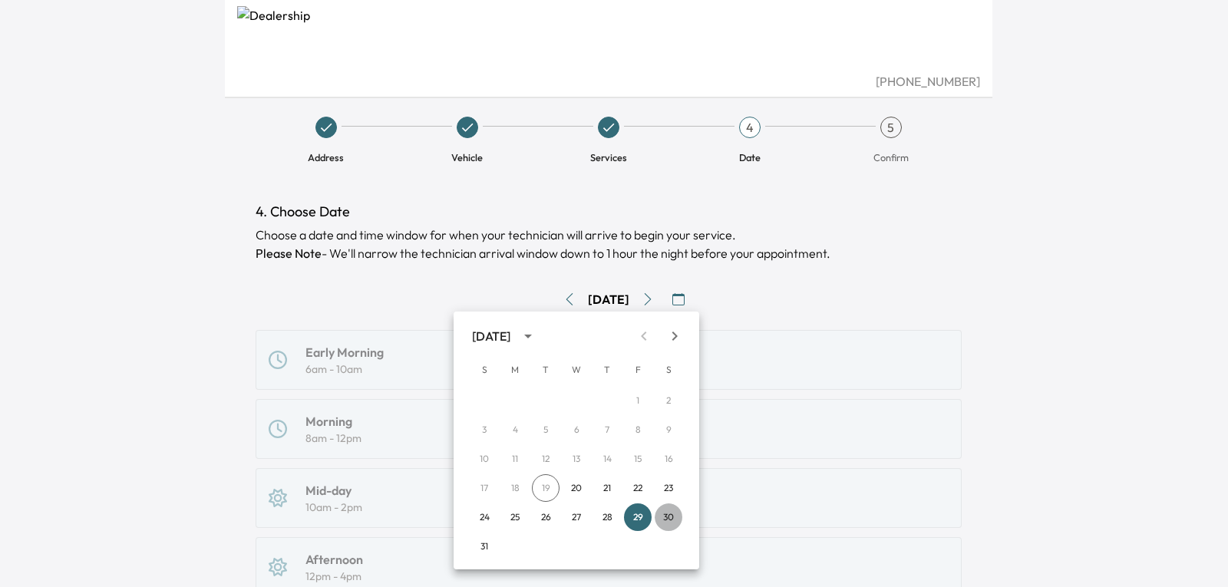
click at [670, 522] on button "30" at bounding box center [668, 517] width 28 height 28
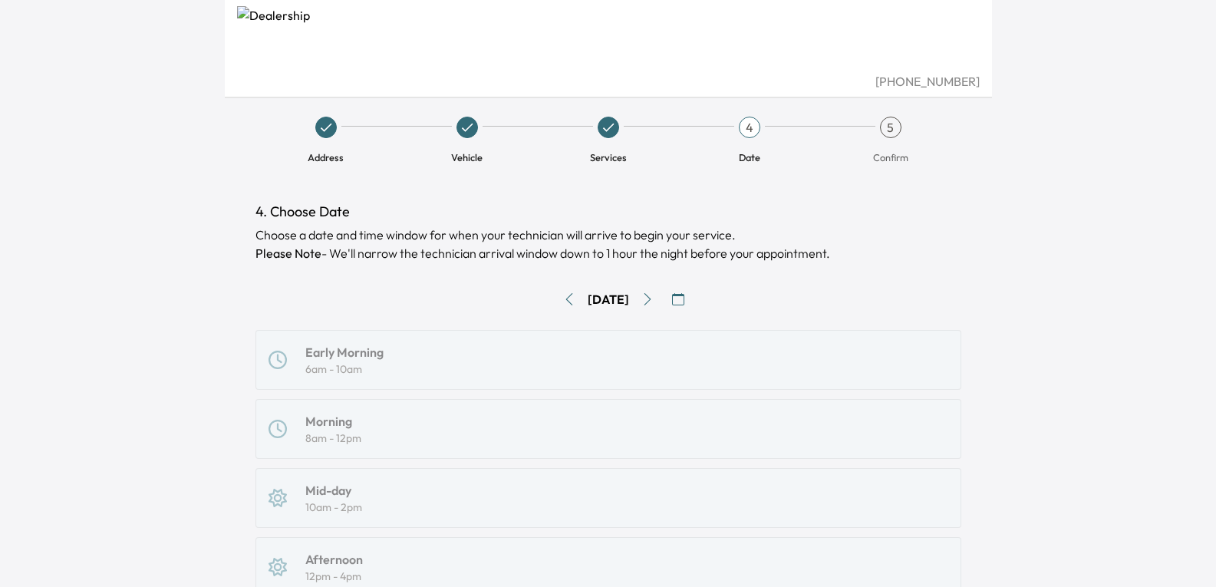
scroll to position [348, 0]
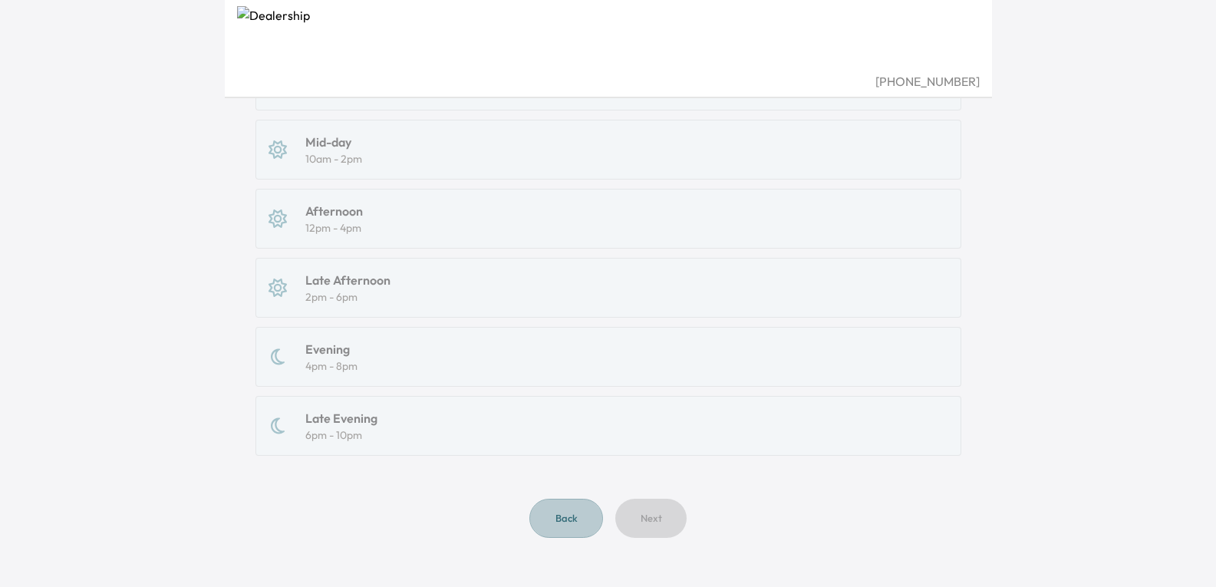
click at [562, 519] on button "Back" at bounding box center [566, 518] width 74 height 39
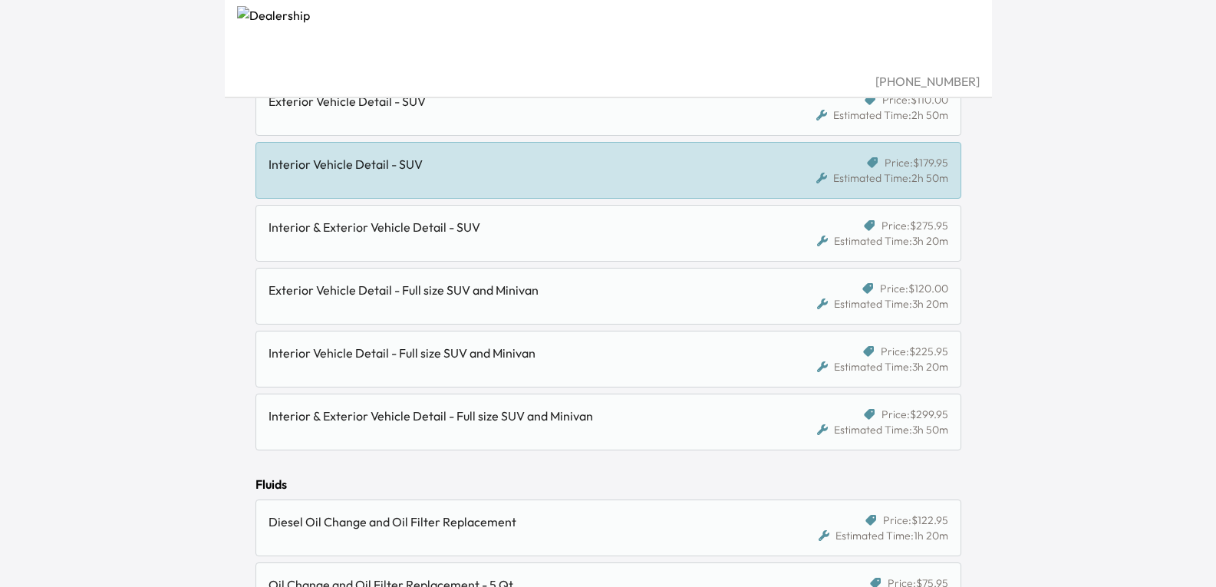
scroll to position [491, 0]
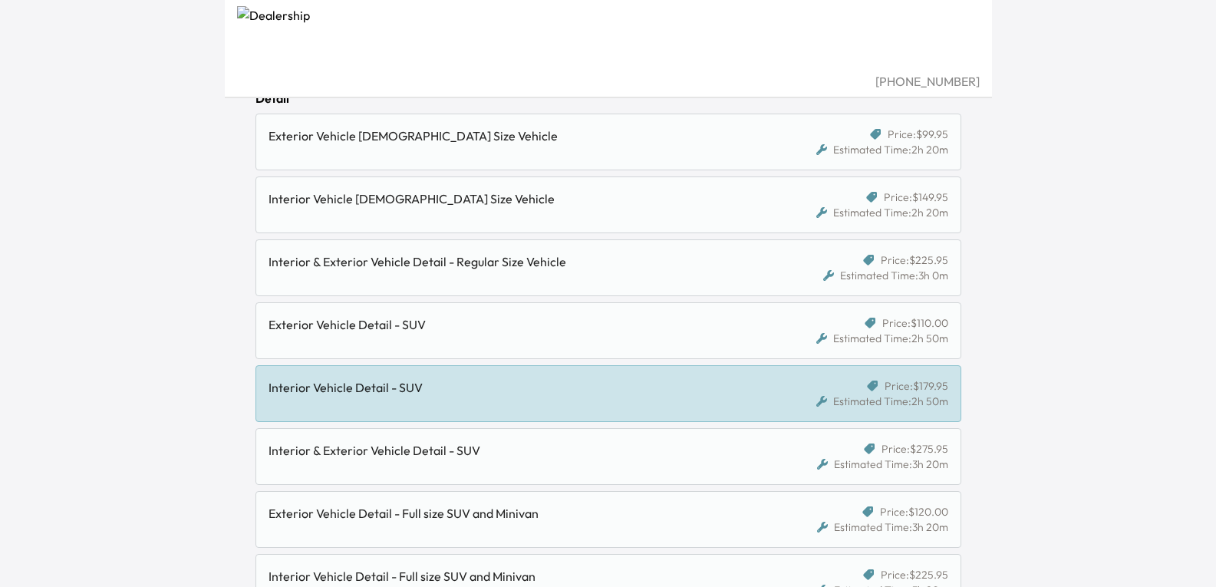
click at [664, 397] on div "Interior Vehicle Detail - SUV" at bounding box center [518, 387] width 498 height 18
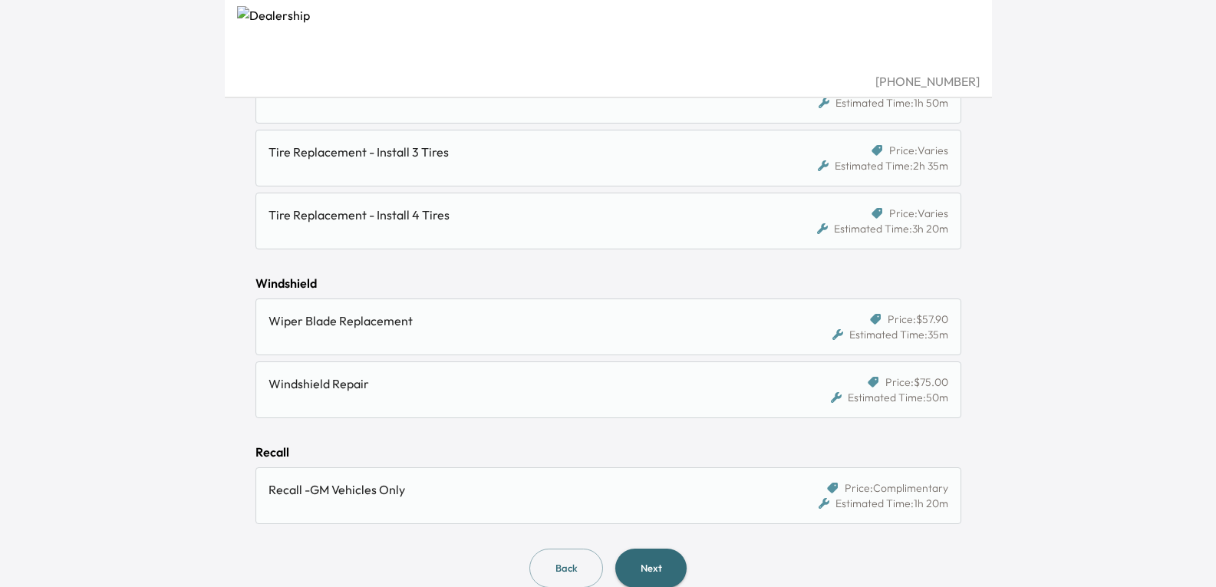
scroll to position [1719, 0]
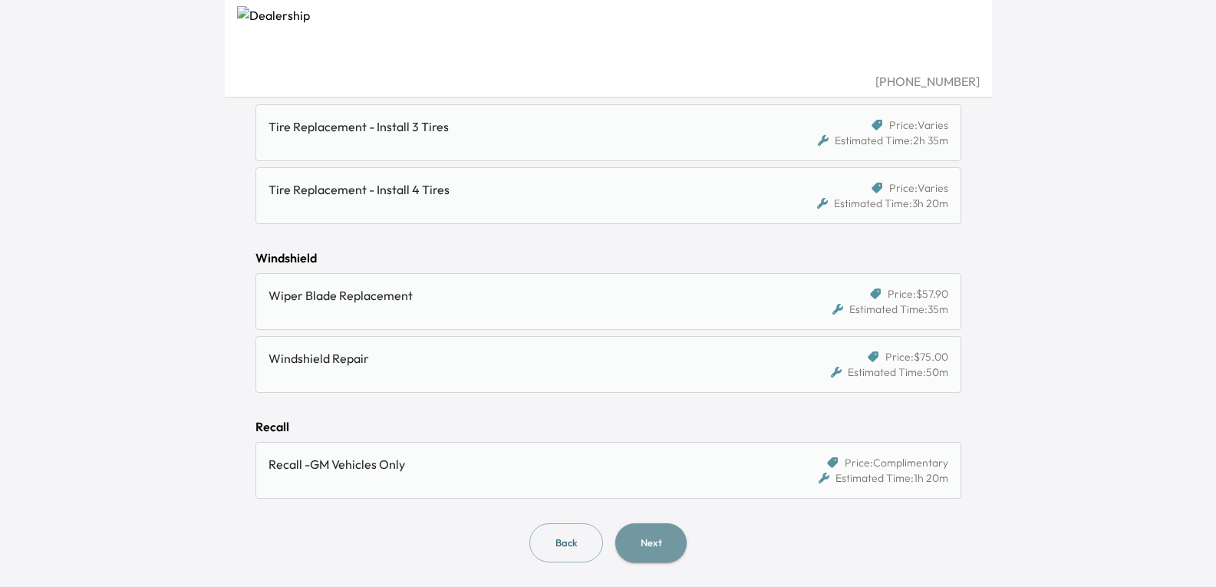
click at [661, 541] on button "Next" at bounding box center [650, 542] width 71 height 39
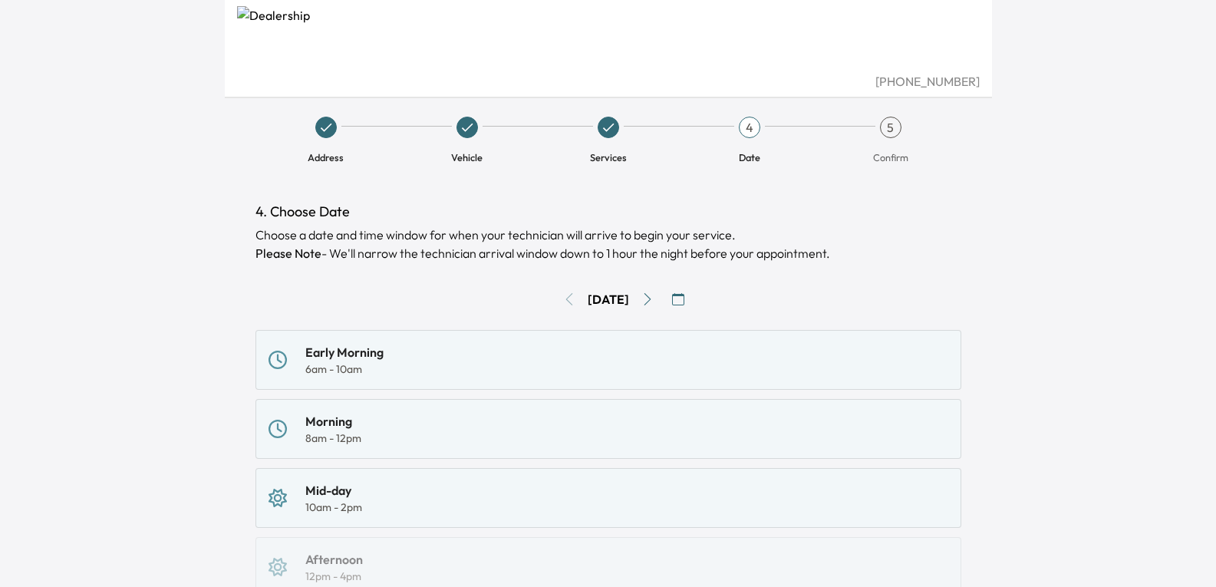
click at [355, 418] on div "Morning" at bounding box center [333, 421] width 56 height 18
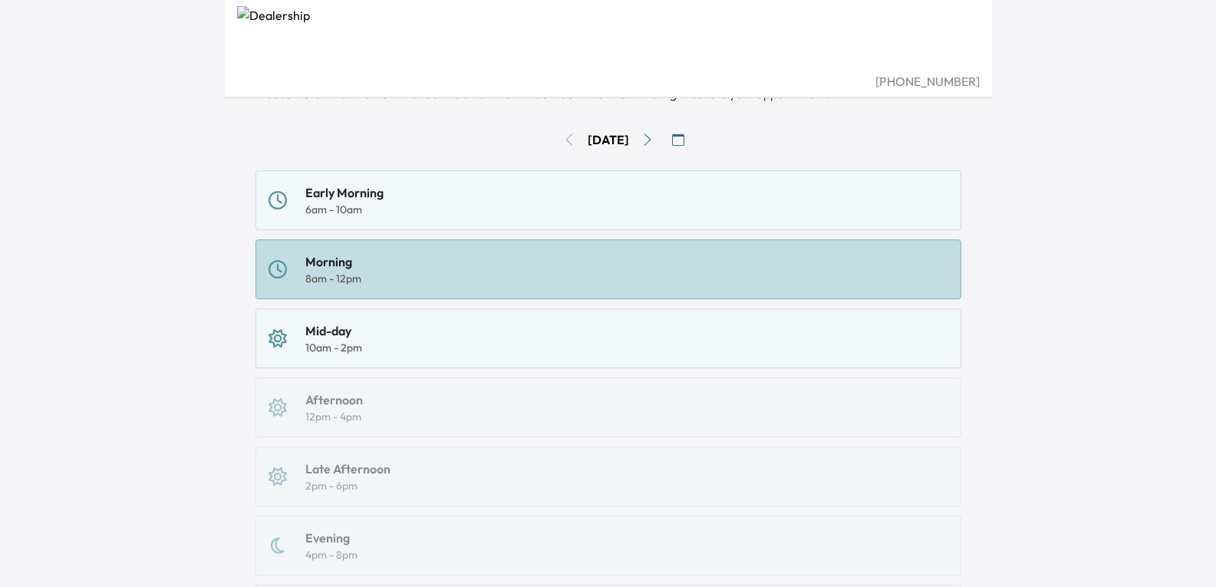
scroll to position [348, 0]
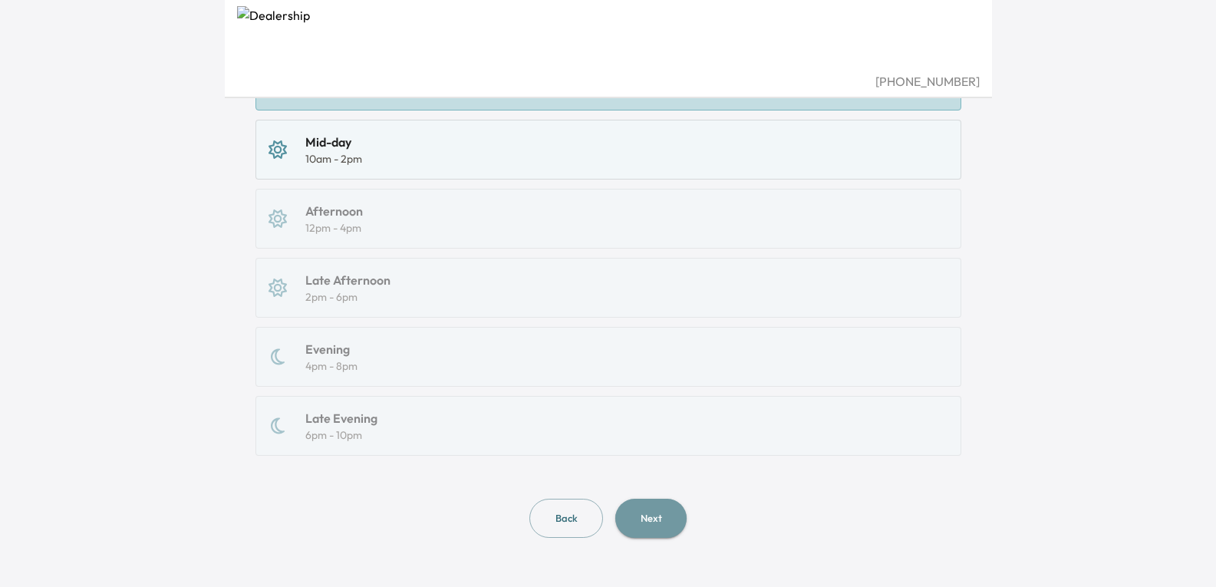
click at [675, 513] on button "Next" at bounding box center [650, 518] width 71 height 39
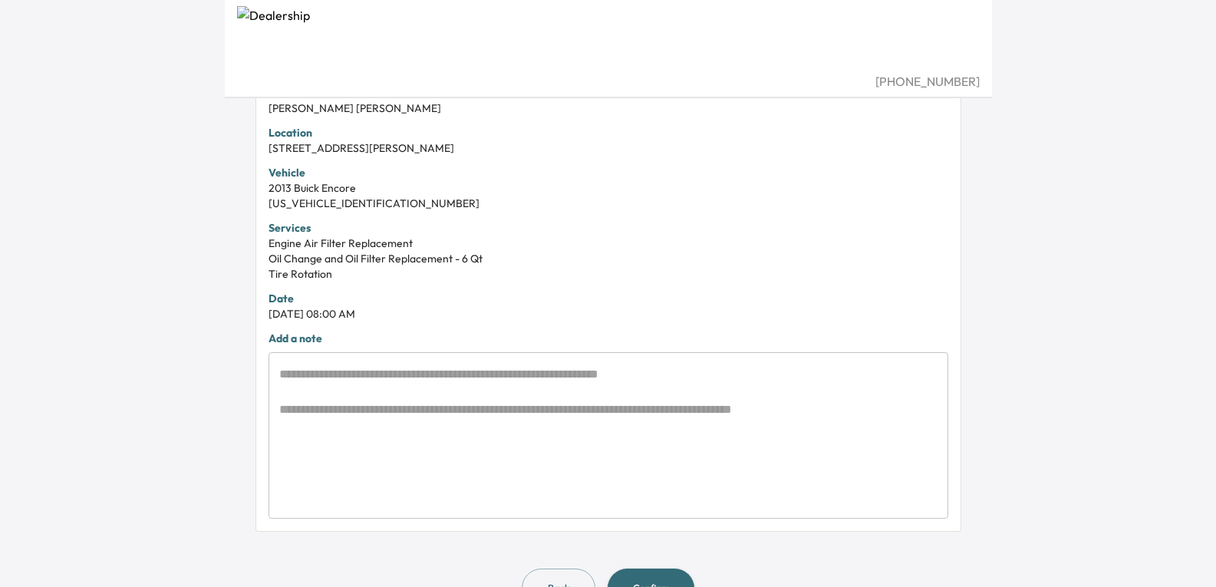
scroll to position [401, 0]
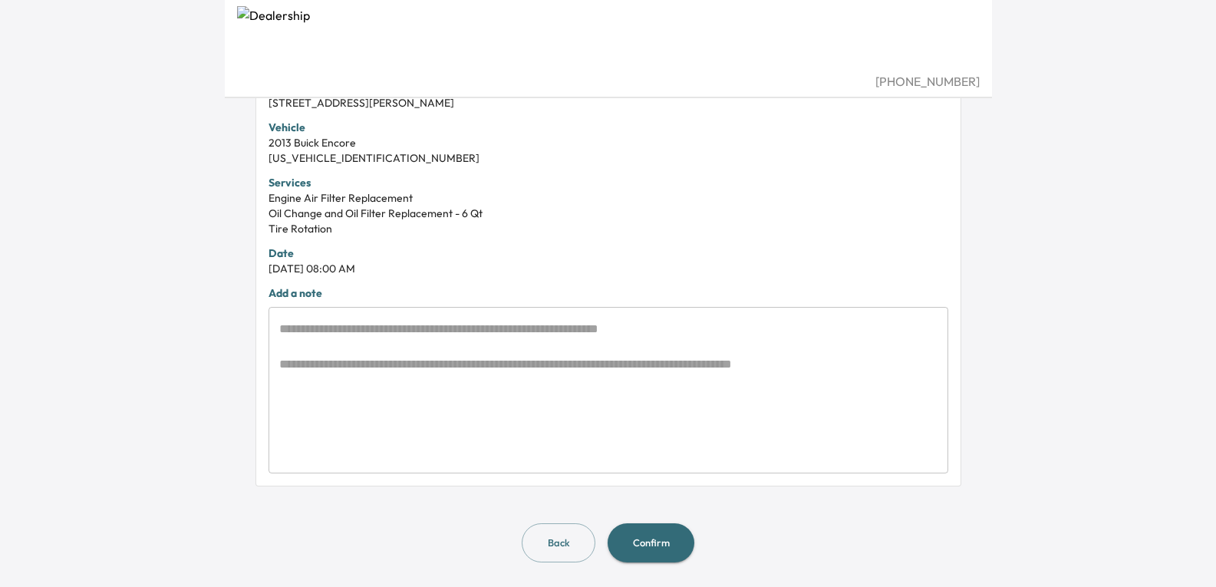
click at [648, 540] on button "Confirm" at bounding box center [651, 542] width 87 height 39
click at [656, 548] on button "Confirm" at bounding box center [651, 542] width 87 height 39
click at [1200, 91] on div "Failed to create appointment. Please try again." at bounding box center [1081, 112] width 246 height 58
click at [1194, 29] on div "Failed to create appointment. Please try again." at bounding box center [1081, 41] width 246 height 58
click at [1195, 24] on icon "close" at bounding box center [1193, 23] width 8 height 8
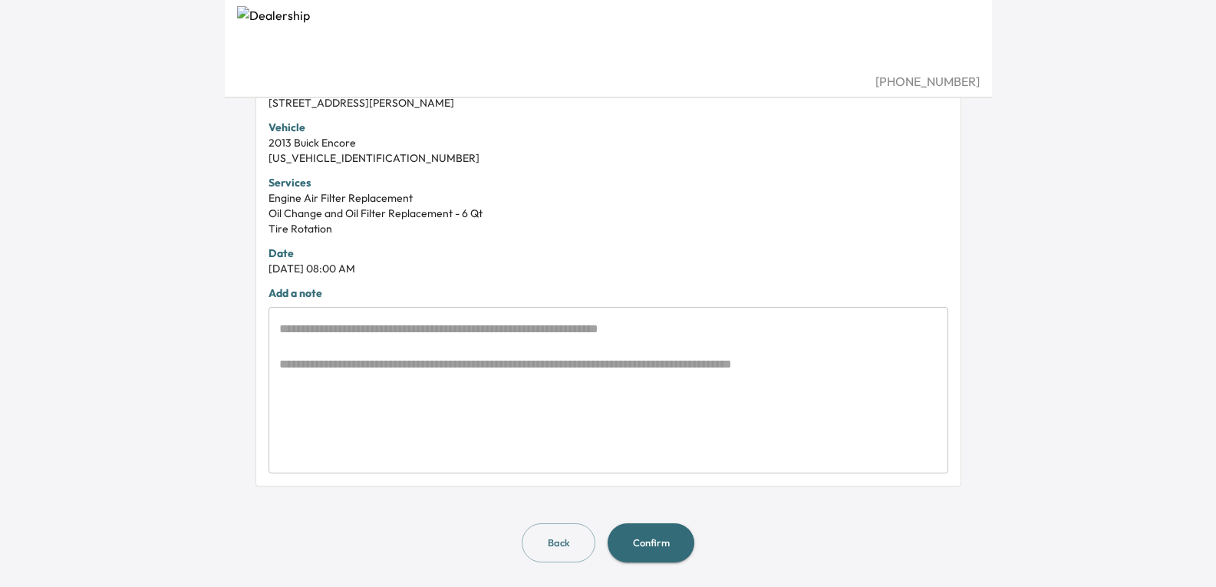
scroll to position [0, 0]
click at [562, 531] on button "Back" at bounding box center [559, 542] width 74 height 39
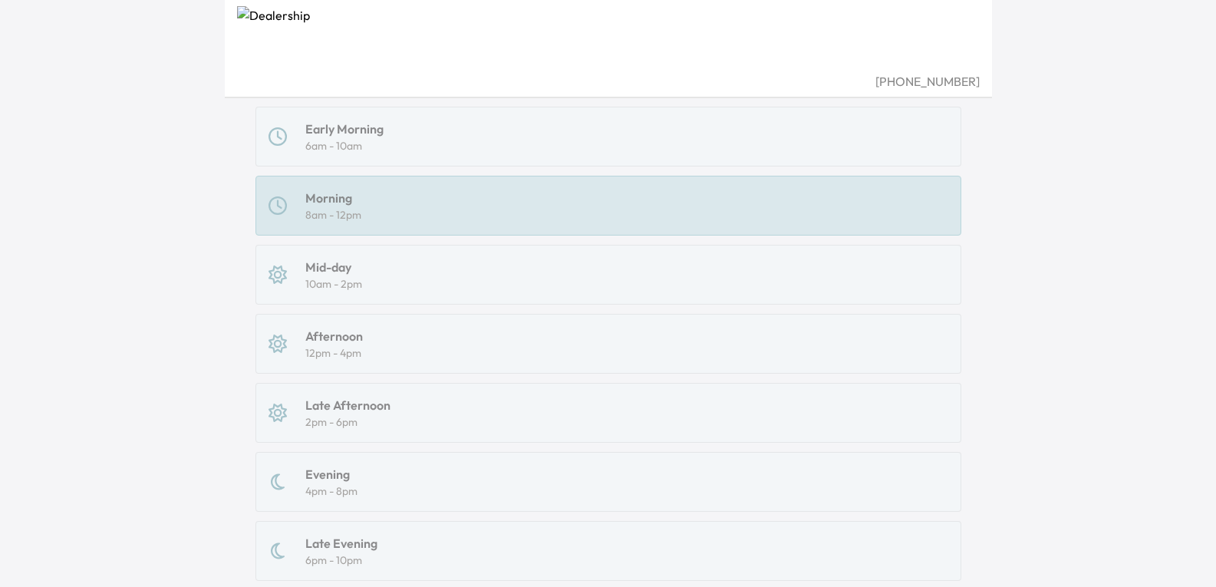
scroll to position [41, 0]
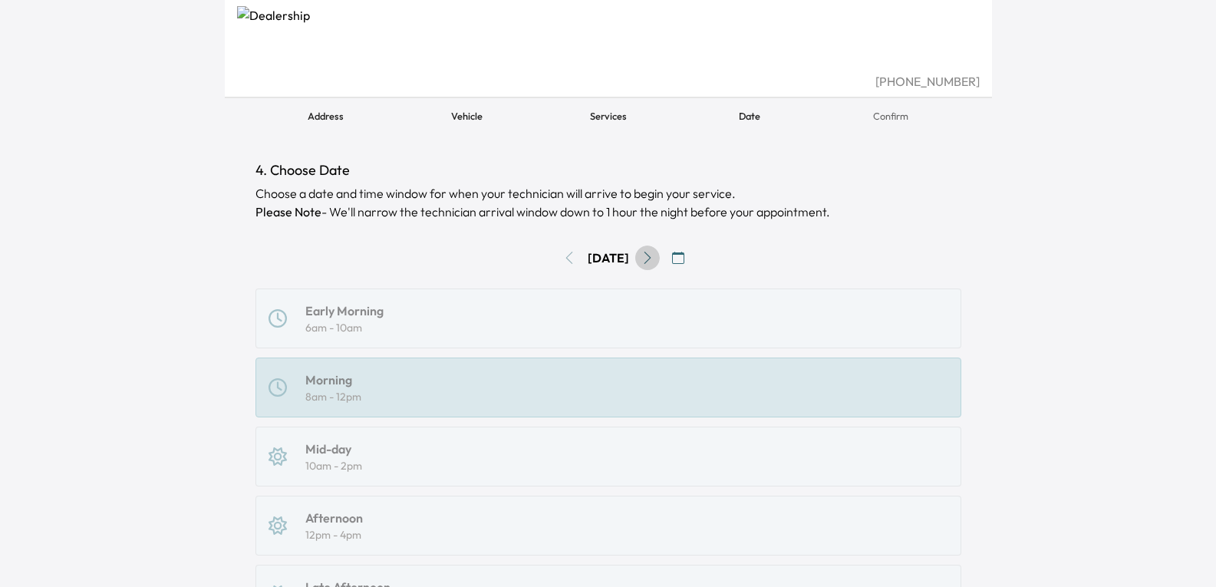
click at [654, 255] on icon "Go to next day" at bounding box center [647, 258] width 12 height 12
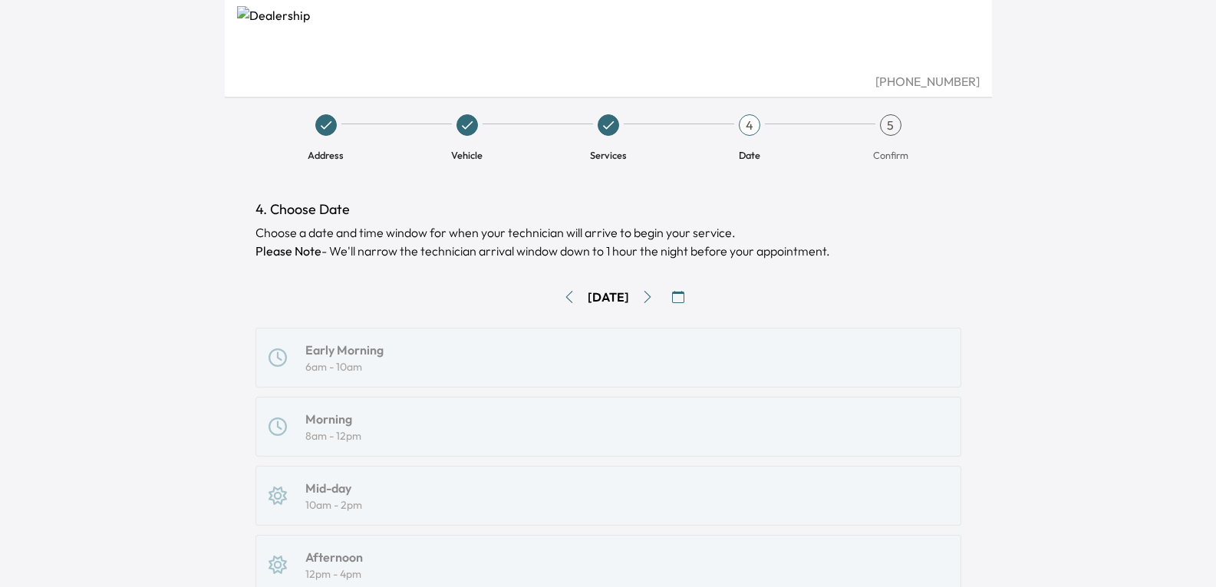
scroll to position [0, 0]
click at [684, 298] on icon "button" at bounding box center [678, 299] width 12 height 12
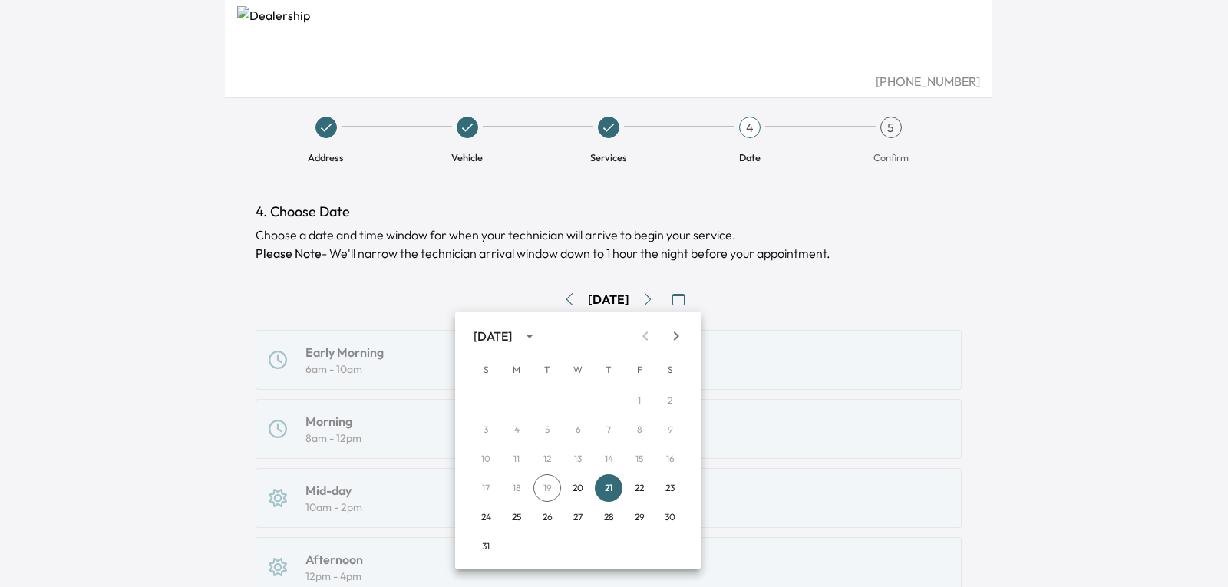
click at [690, 298] on div at bounding box center [614, 293] width 1228 height 587
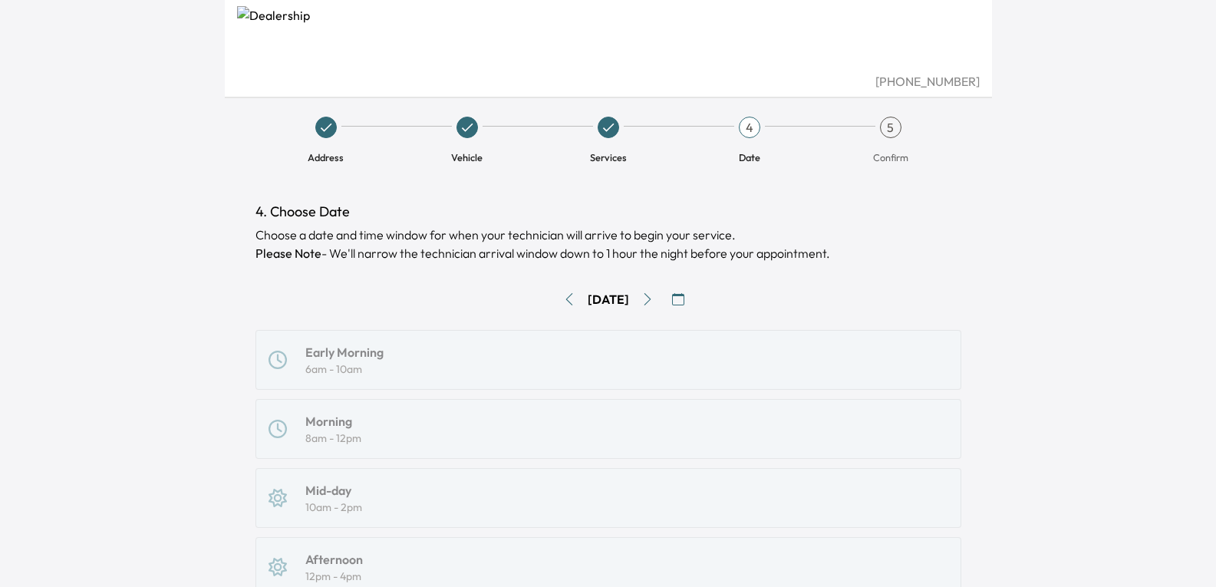
click at [612, 128] on icon at bounding box center [608, 127] width 15 height 15
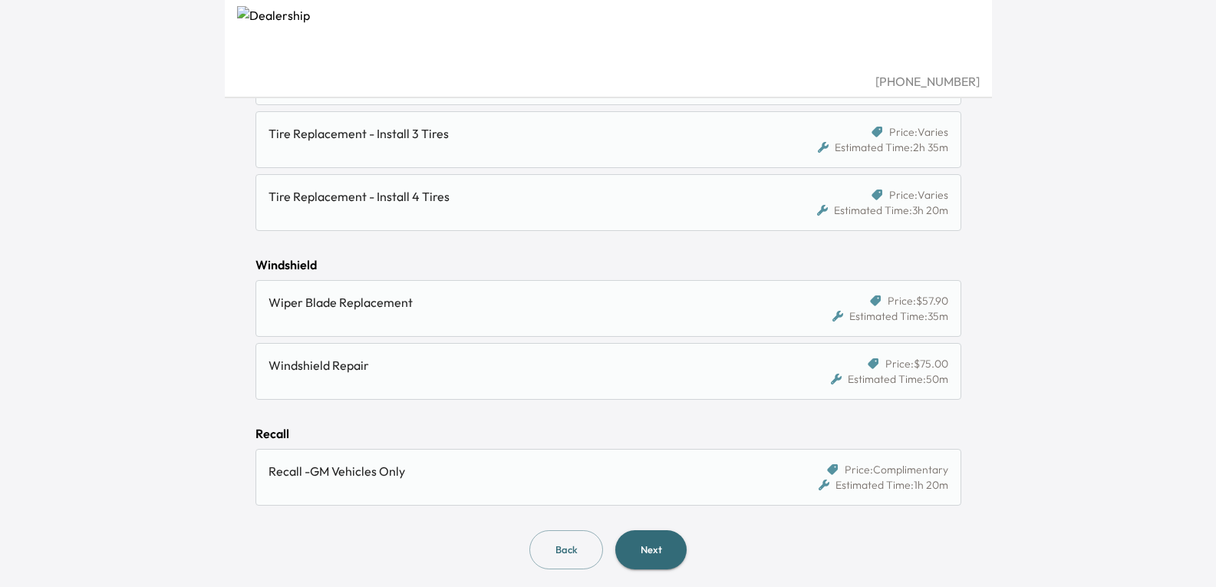
scroll to position [1719, 0]
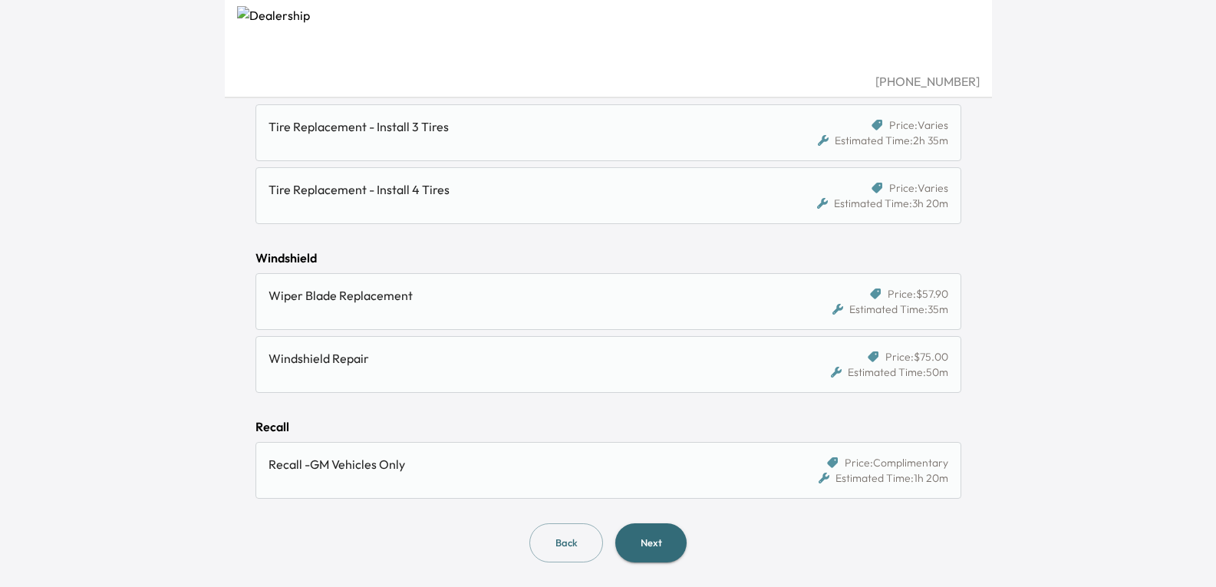
click at [652, 537] on button "Next" at bounding box center [650, 542] width 71 height 39
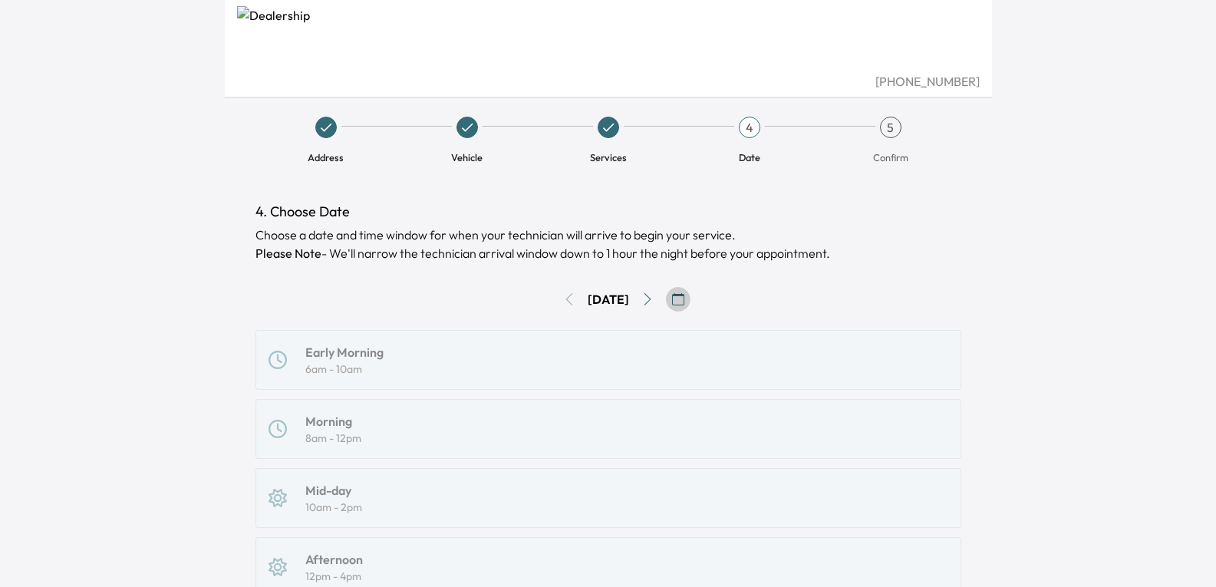
click at [684, 302] on icon "button" at bounding box center [678, 299] width 12 height 12
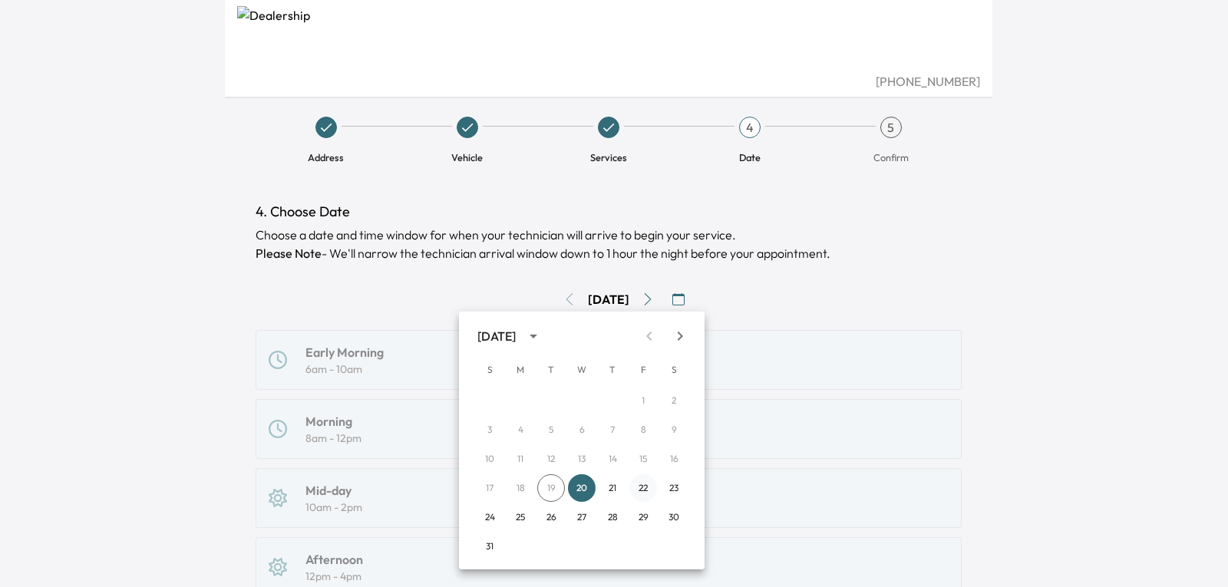
click at [641, 489] on button "22" at bounding box center [643, 488] width 28 height 28
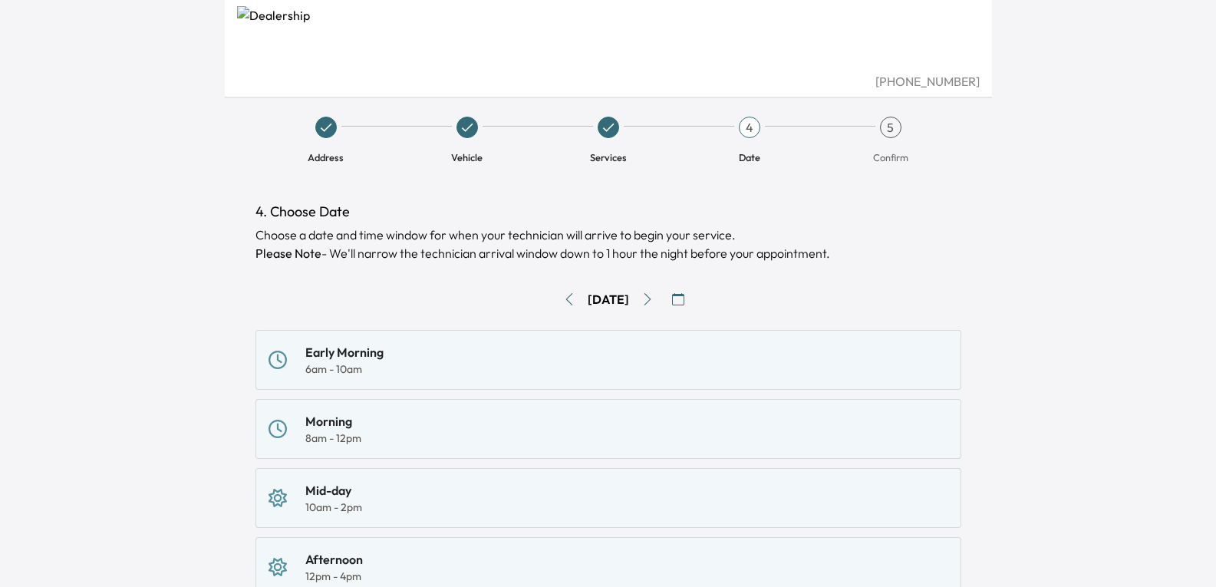
click at [322, 437] on div "8am - 12pm" at bounding box center [333, 437] width 56 height 15
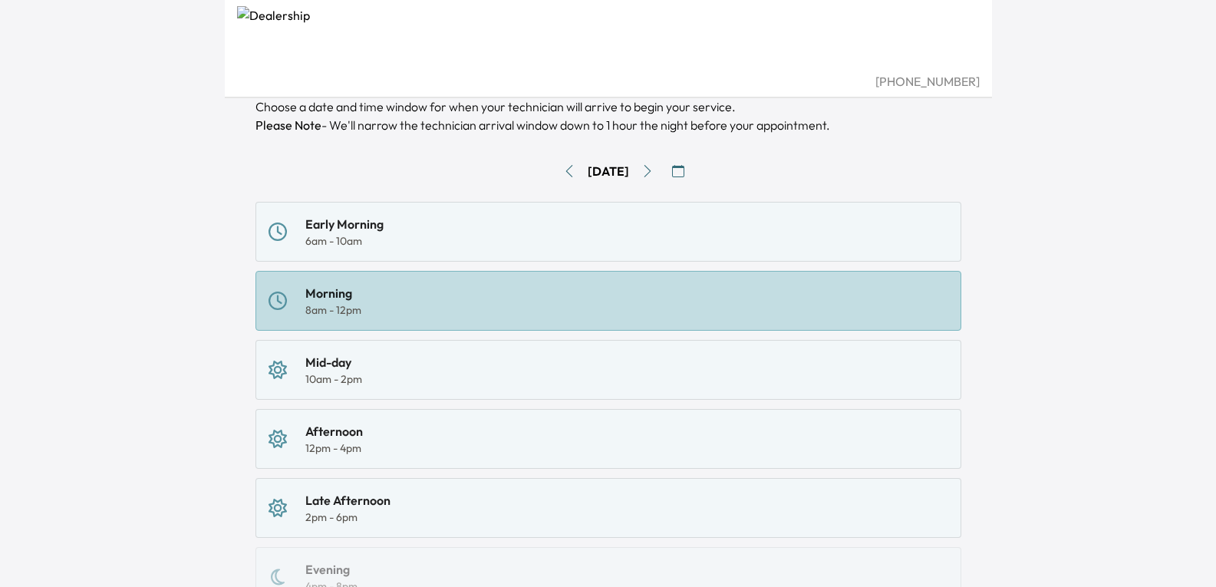
scroll to position [348, 0]
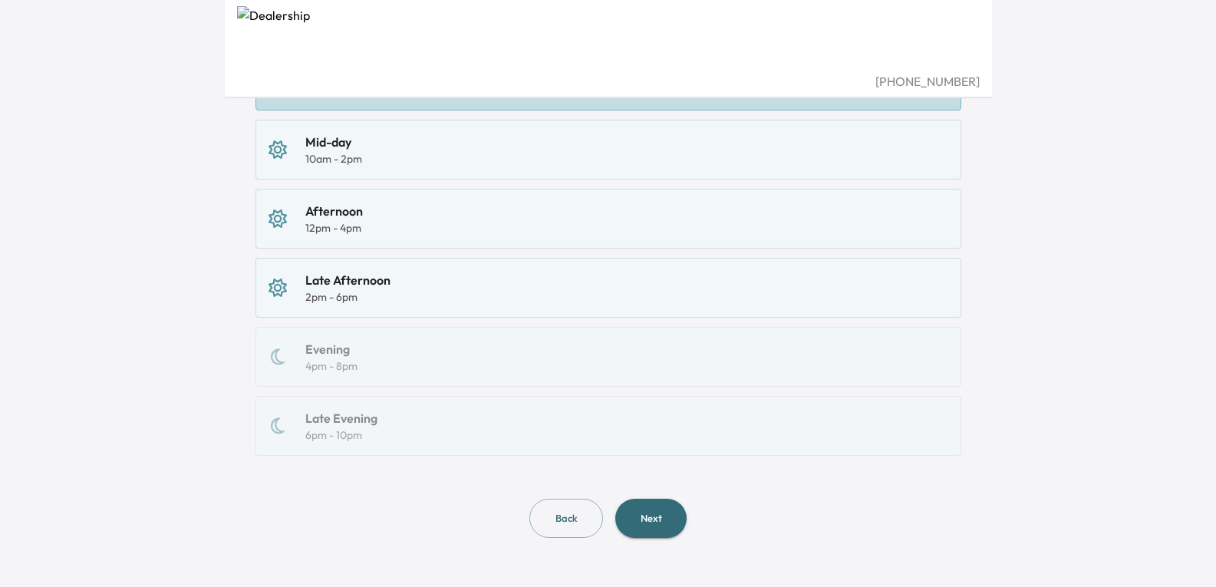
click at [657, 519] on button "Next" at bounding box center [650, 518] width 71 height 39
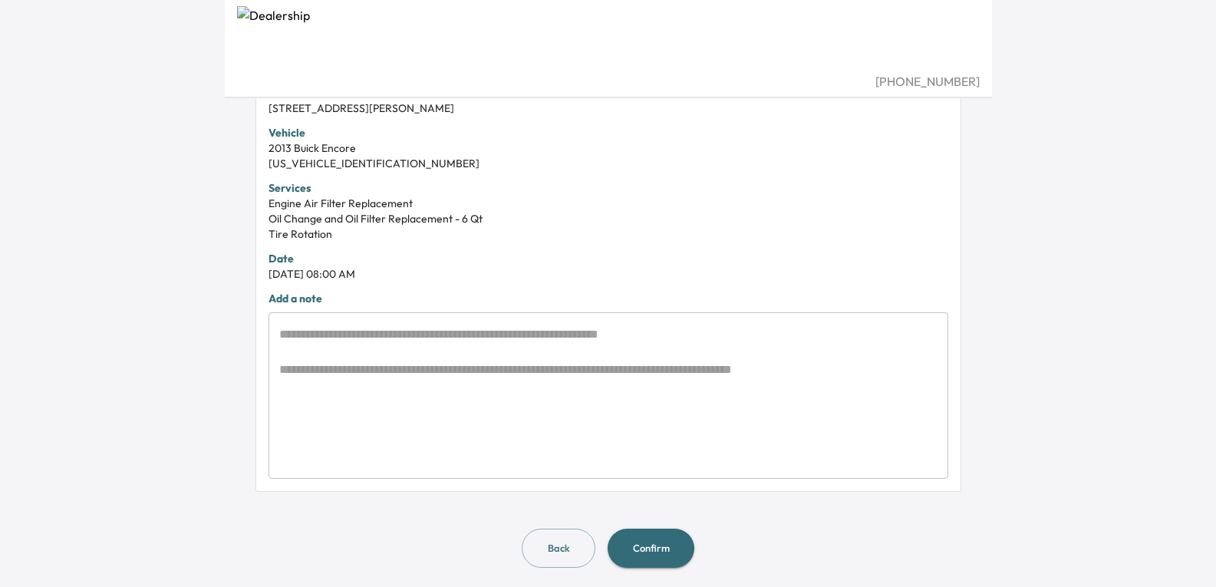
scroll to position [401, 0]
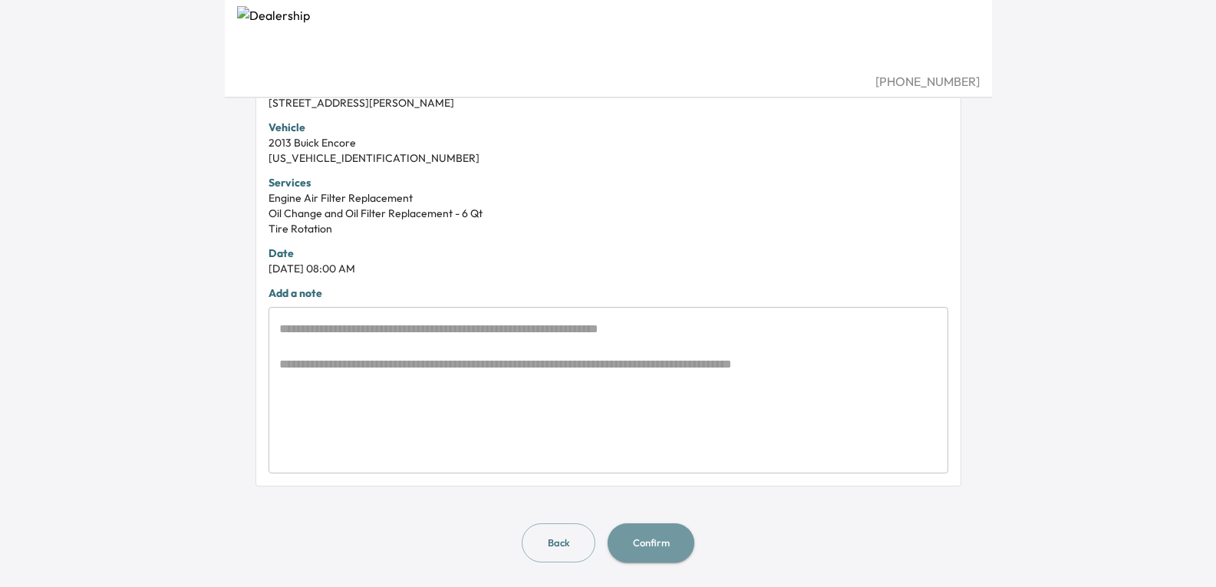
click at [656, 549] on button "Confirm" at bounding box center [651, 542] width 87 height 39
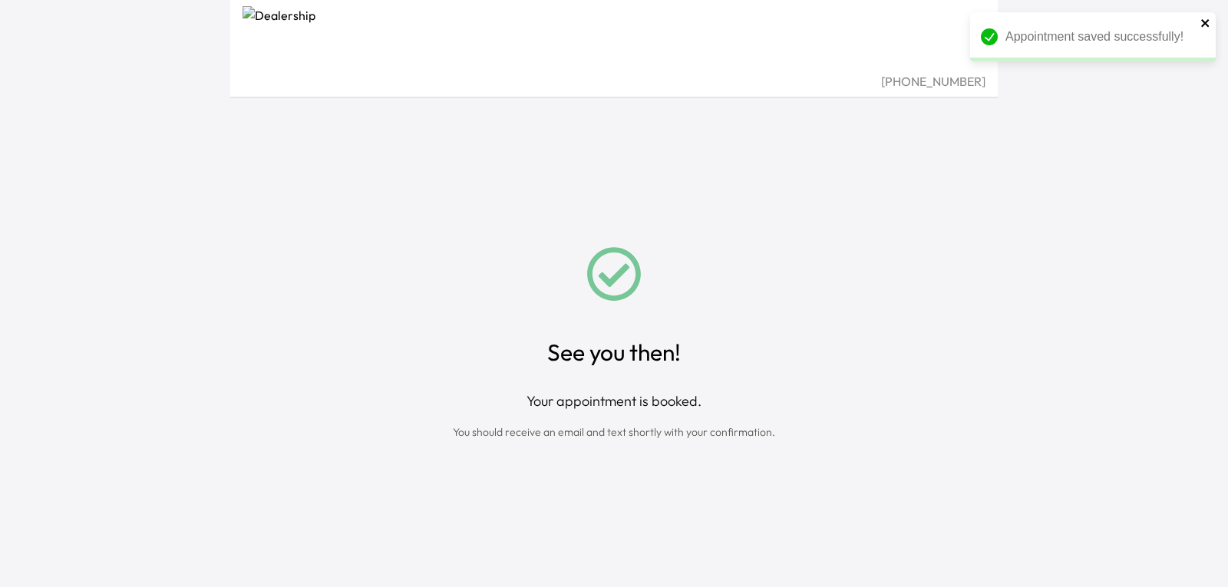
drag, startPoint x: 1203, startPoint y: 24, endPoint x: 1186, endPoint y: 35, distance: 20.0
click at [1204, 25] on icon "close" at bounding box center [1205, 23] width 8 height 8
